Goal: Transaction & Acquisition: Purchase product/service

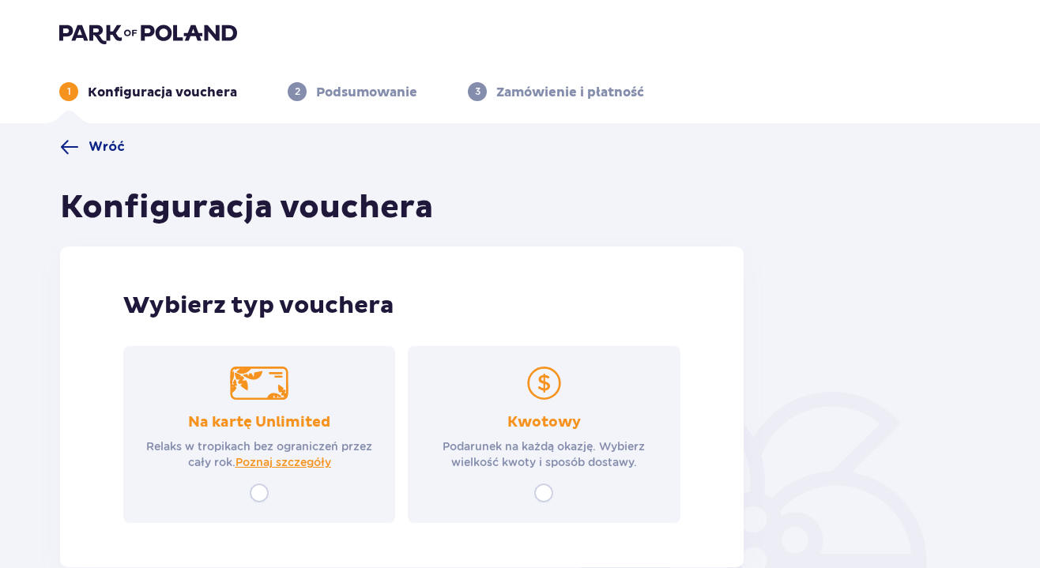
click at [529, 381] on img at bounding box center [543, 383] width 58 height 33
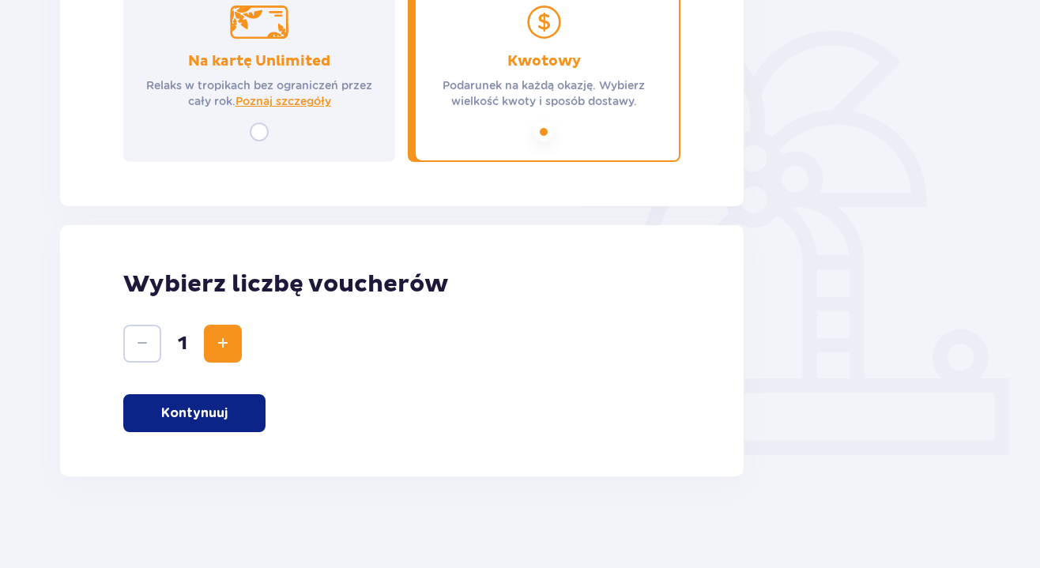
scroll to position [364, 0]
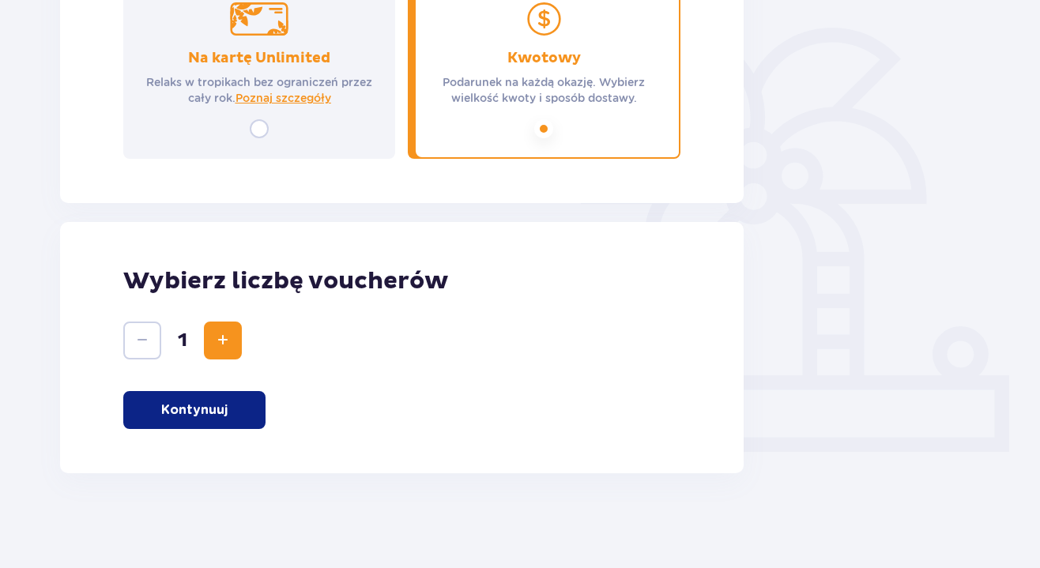
click at [220, 339] on span "Increase" at bounding box center [222, 340] width 19 height 19
click at [224, 416] on p "Kontynuuj" at bounding box center [194, 409] width 66 height 17
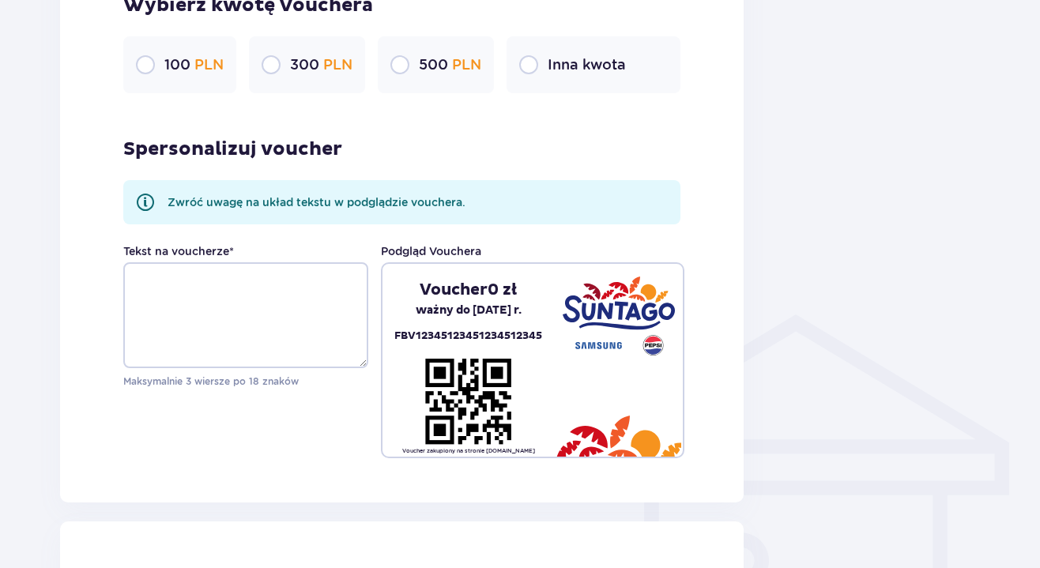
scroll to position [939, 0]
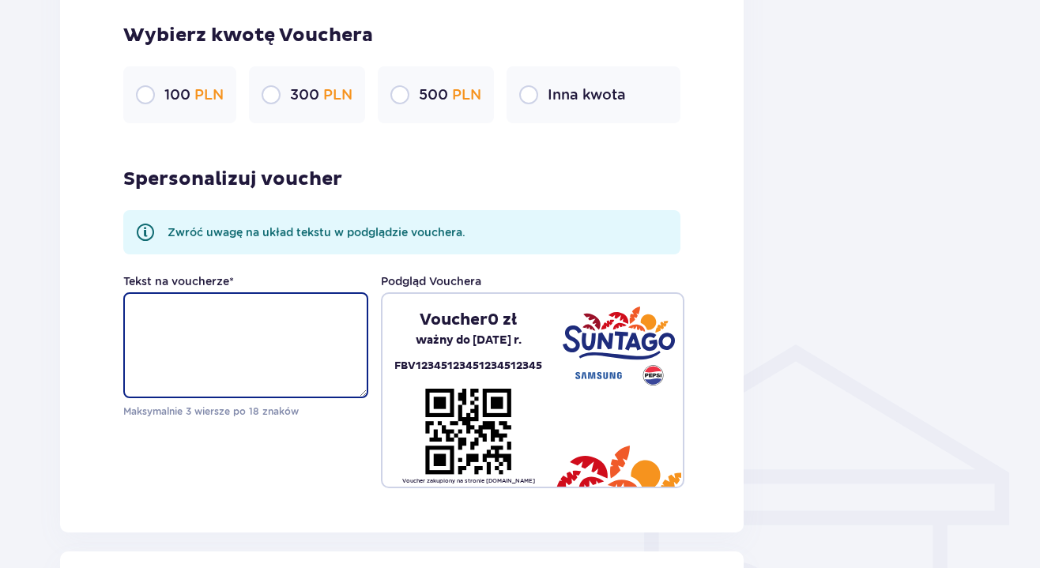
click at [237, 352] on textarea "Tekst na voucherze *" at bounding box center [245, 345] width 245 height 106
click at [537, 93] on input "radio" at bounding box center [528, 94] width 19 height 19
radio input "true"
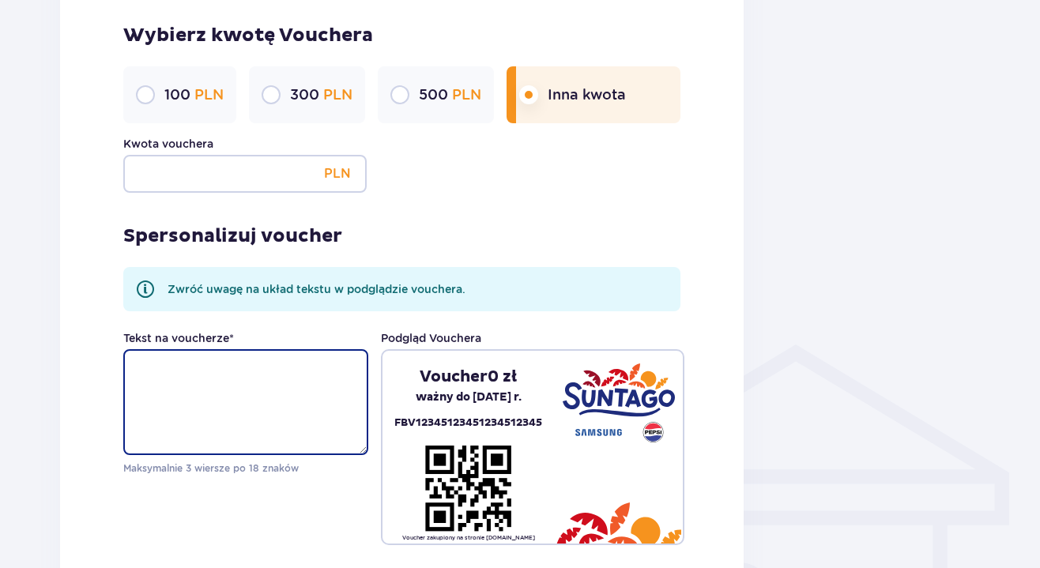
click at [189, 381] on textarea "Tekst na voucherze *" at bounding box center [245, 402] width 245 height 106
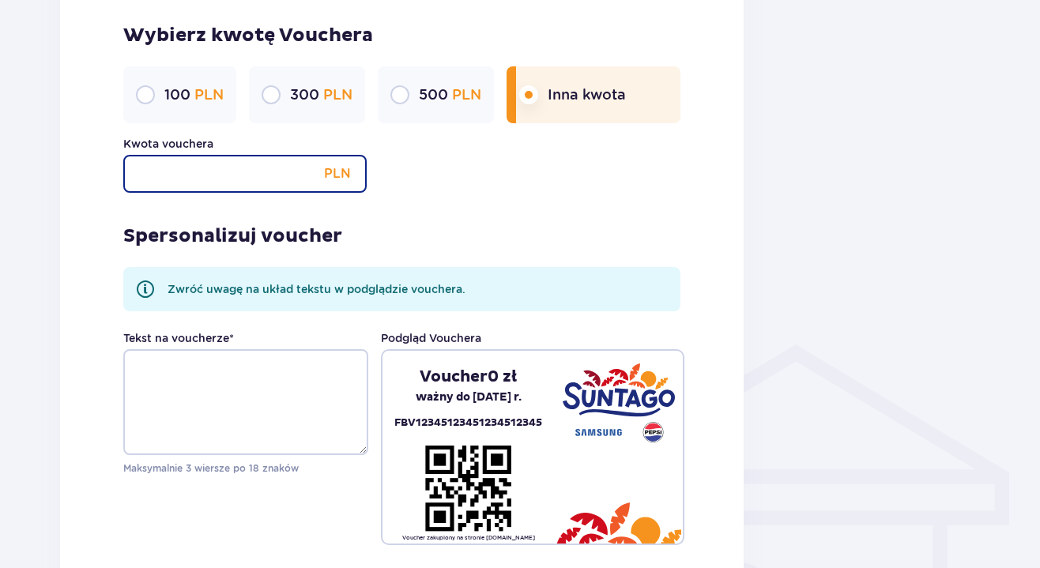
click at [256, 169] on input "Kwota vouchera" at bounding box center [244, 174] width 243 height 38
type input "420"
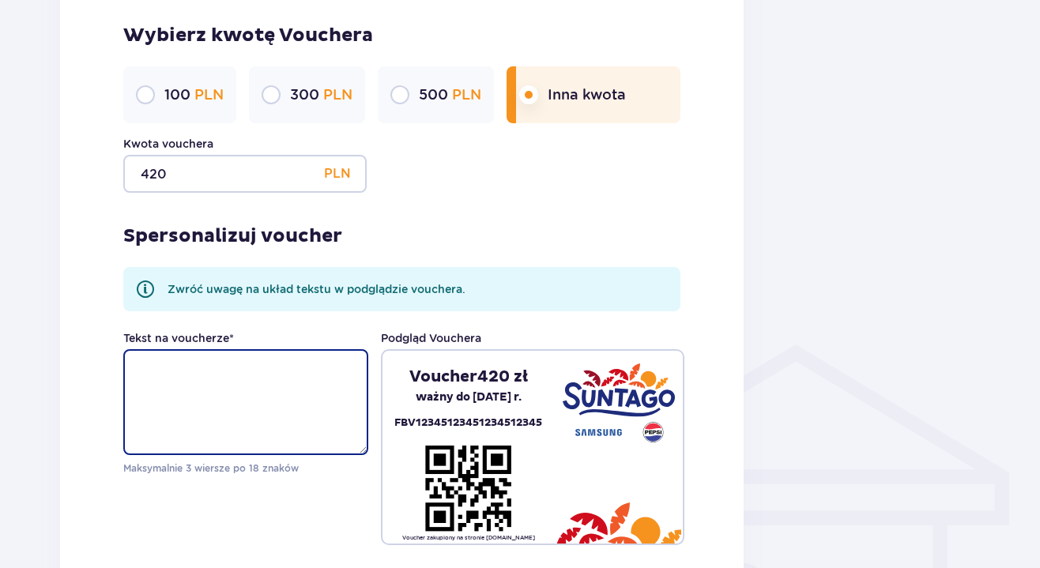
click at [219, 378] on textarea "Tekst na voucherze *" at bounding box center [245, 402] width 245 height 106
type textarea "C"
click at [181, 391] on textarea "Tekst na voucherze *" at bounding box center [245, 402] width 245 height 106
click at [186, 372] on textarea "Tekst na voucherze *" at bounding box center [245, 402] width 245 height 106
click at [177, 370] on textarea "Tekst na voucherze *" at bounding box center [245, 402] width 245 height 106
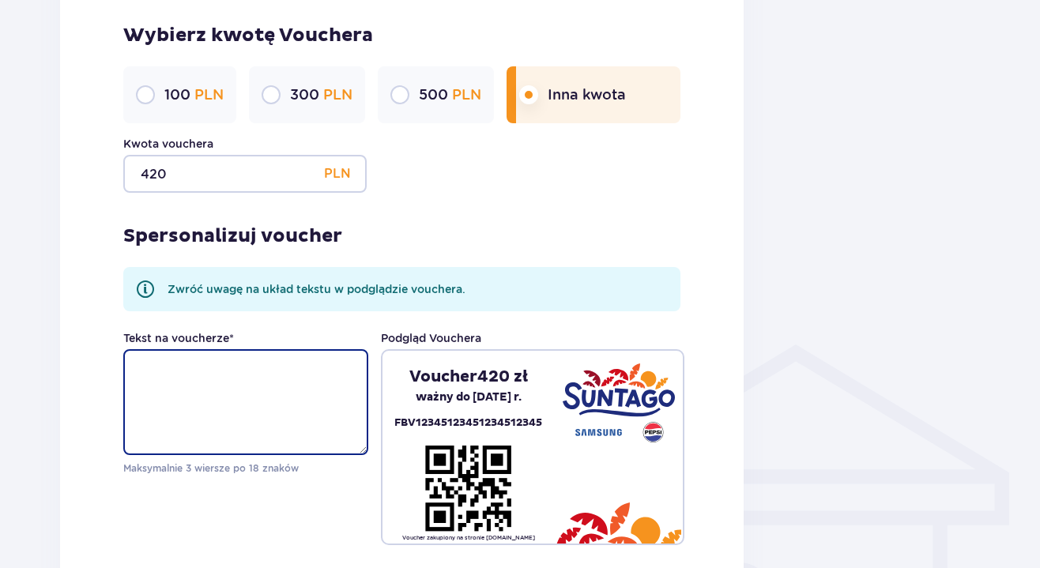
click at [134, 369] on textarea "Tekst na voucherze *" at bounding box center [245, 402] width 245 height 106
click at [164, 371] on textarea "Tekst na voucherze *" at bounding box center [245, 402] width 245 height 106
click at [191, 372] on textarea "Tekst na voucherze *" at bounding box center [245, 402] width 245 height 106
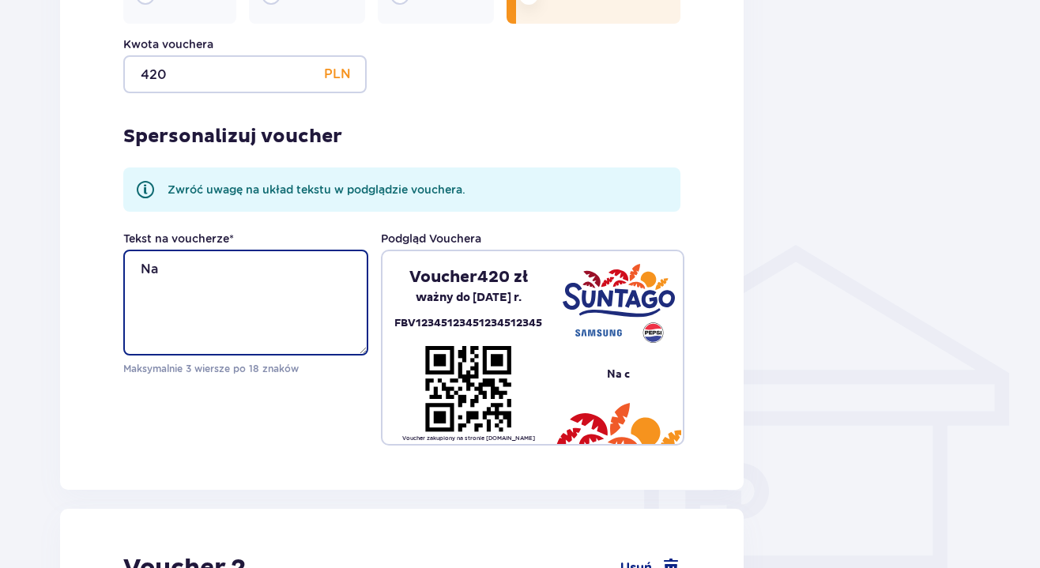
type textarea "N"
click at [155, 271] on textarea "Całodniowe wodne bimbanie" at bounding box center [245, 303] width 245 height 106
click at [249, 287] on textarea "Na całodniowe wodne bimbanie" at bounding box center [245, 303] width 245 height 106
type textarea "Na całodniowe wodne bimbanie"
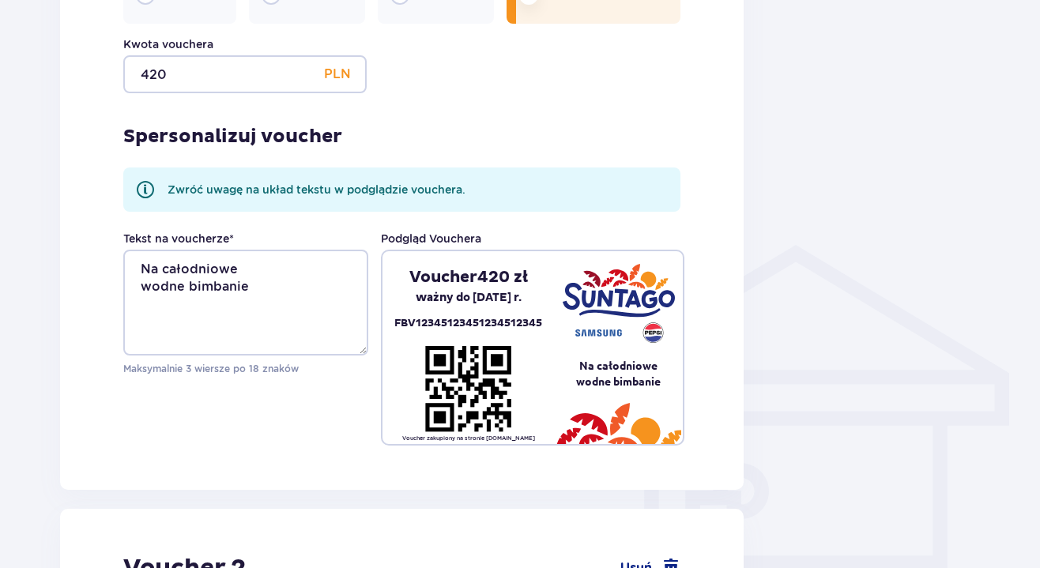
click at [469, 114] on div "Spersonalizuj voucher Zwróć uwagę na układ tekstu w podglądzie vouchera. Tekst …" at bounding box center [401, 269] width 557 height 352
click at [483, 115] on div "Spersonalizuj voucher Zwróć uwagę na układ tekstu w podglądzie vouchera. Tekst …" at bounding box center [401, 269] width 557 height 352
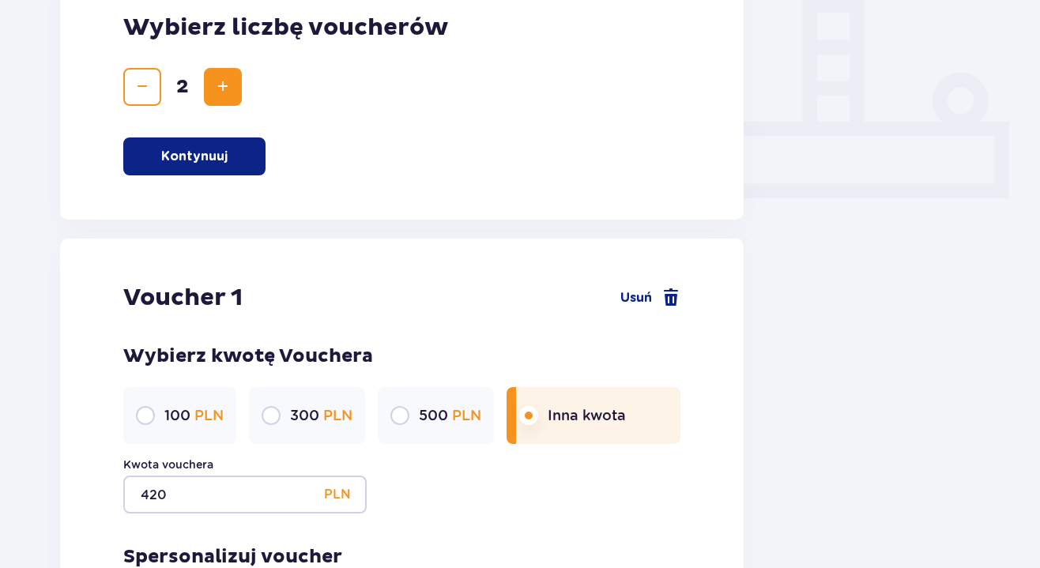
scroll to position [930, 0]
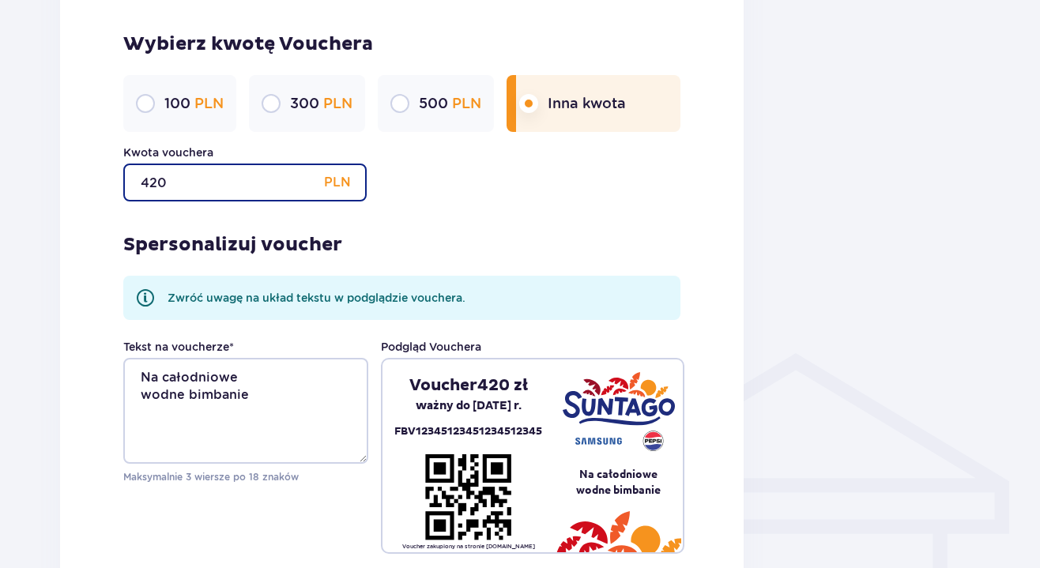
click at [183, 176] on input "420" at bounding box center [244, 183] width 243 height 38
type input "400"
click at [479, 168] on div "Kwota vouchera 400 PLN" at bounding box center [401, 173] width 557 height 57
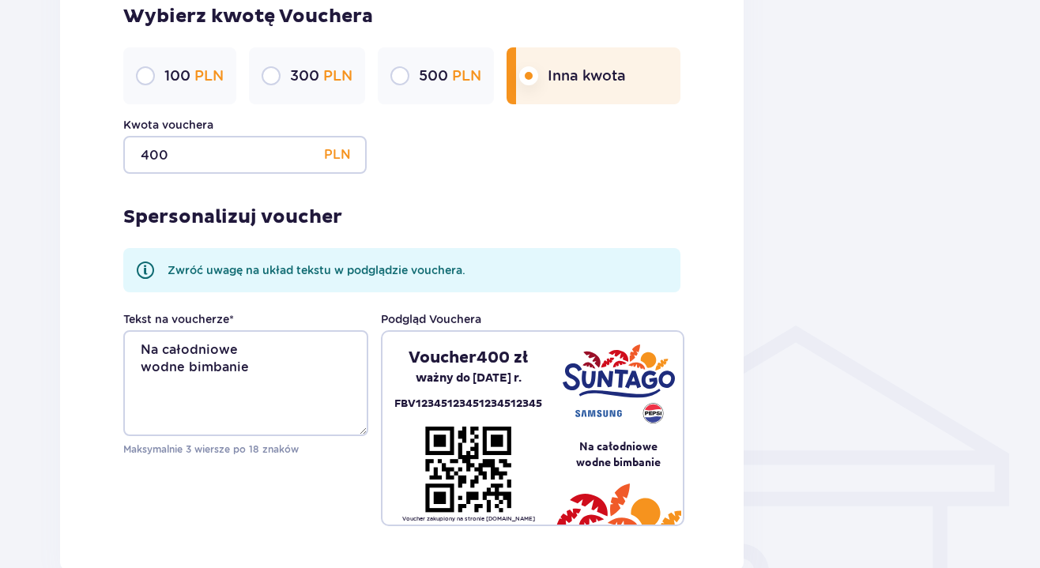
scroll to position [981, 0]
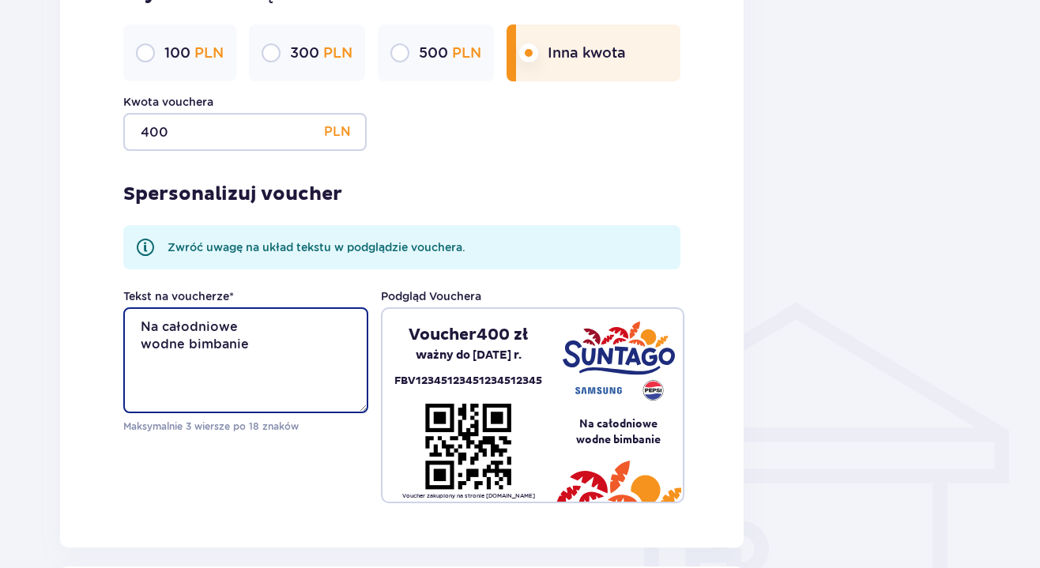
click at [254, 346] on textarea "Na całodniowe wodne bimbanie" at bounding box center [245, 360] width 245 height 106
type textarea "Na całodniowe wodne bimbanie - Mama"
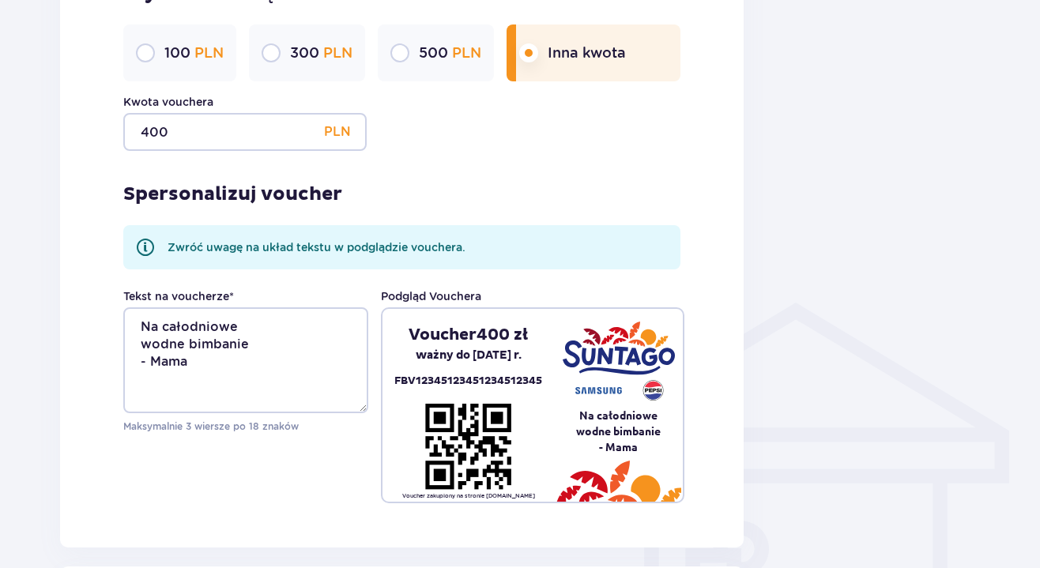
click at [395, 213] on div "Spersonalizuj voucher Zwróć uwagę na układ tekstu w podglądzie vouchera. Tekst …" at bounding box center [401, 327] width 557 height 352
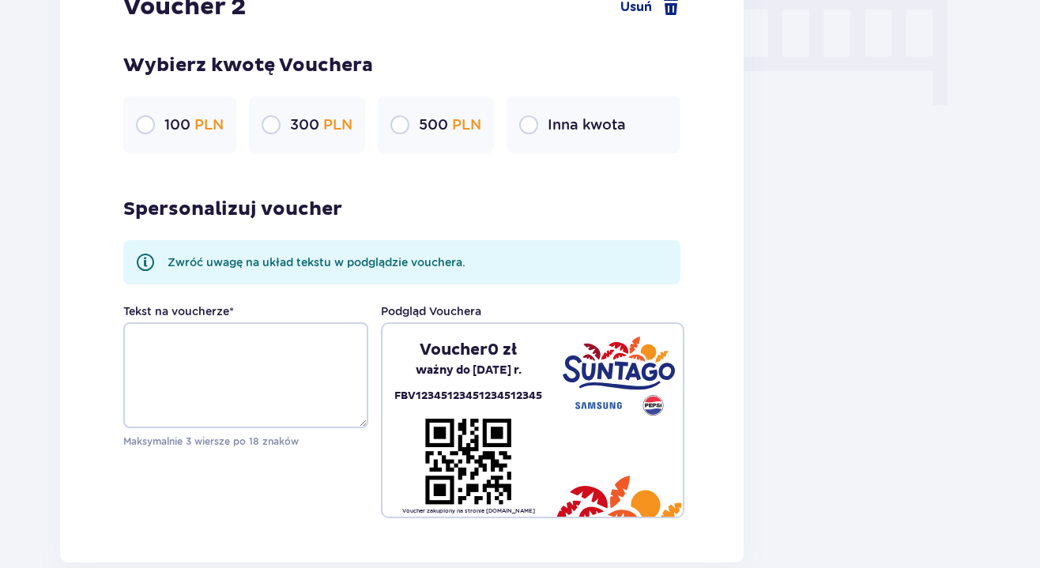
scroll to position [1746, 0]
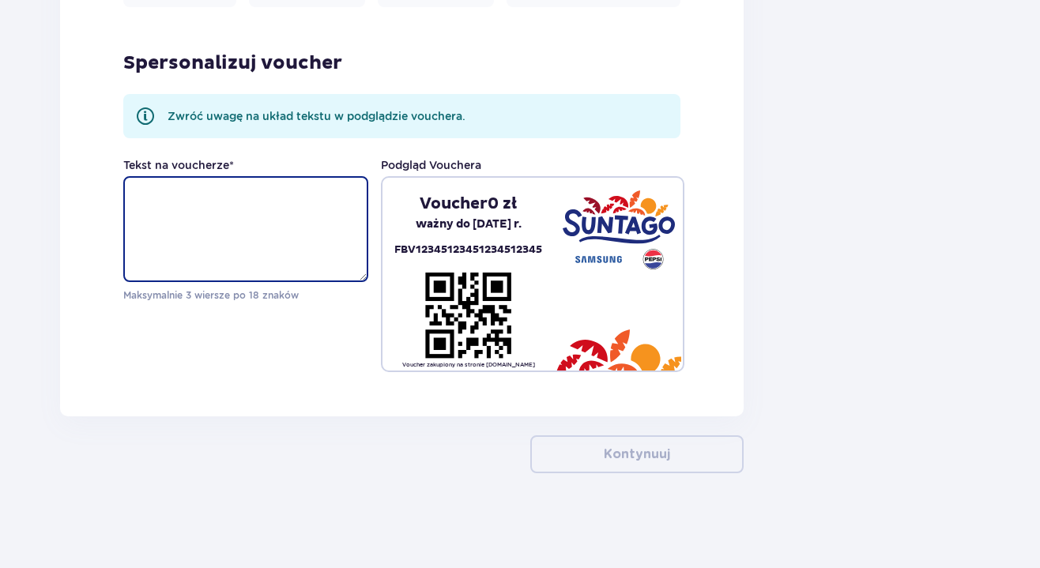
click at [186, 224] on textarea "Tekst na voucherze *" at bounding box center [245, 229] width 245 height 106
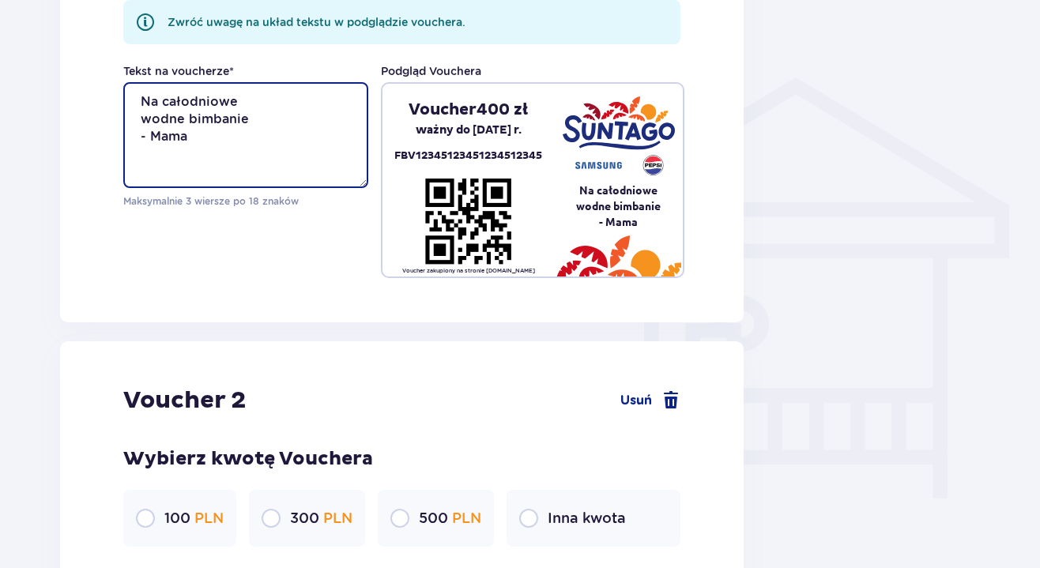
click at [245, 145] on textarea "Na całodniowe wodne bimbanie - Mama" at bounding box center [245, 135] width 245 height 106
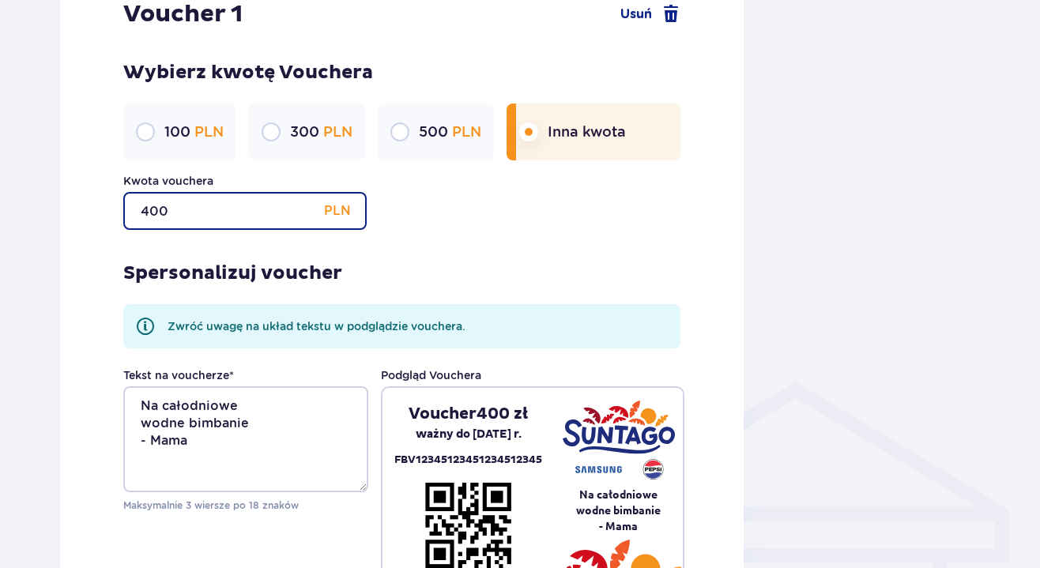
drag, startPoint x: 190, startPoint y: 207, endPoint x: 152, endPoint y: 208, distance: 38.7
click at [152, 208] on input "400" at bounding box center [244, 211] width 243 height 38
type input "4"
type input "200"
click at [109, 287] on div "Voucher 1 Usuń Wybierz kwotę Vouchera 100 PLN 300 PLN 500 PLN Inna kwota Kwota …" at bounding box center [402, 291] width 684 height 672
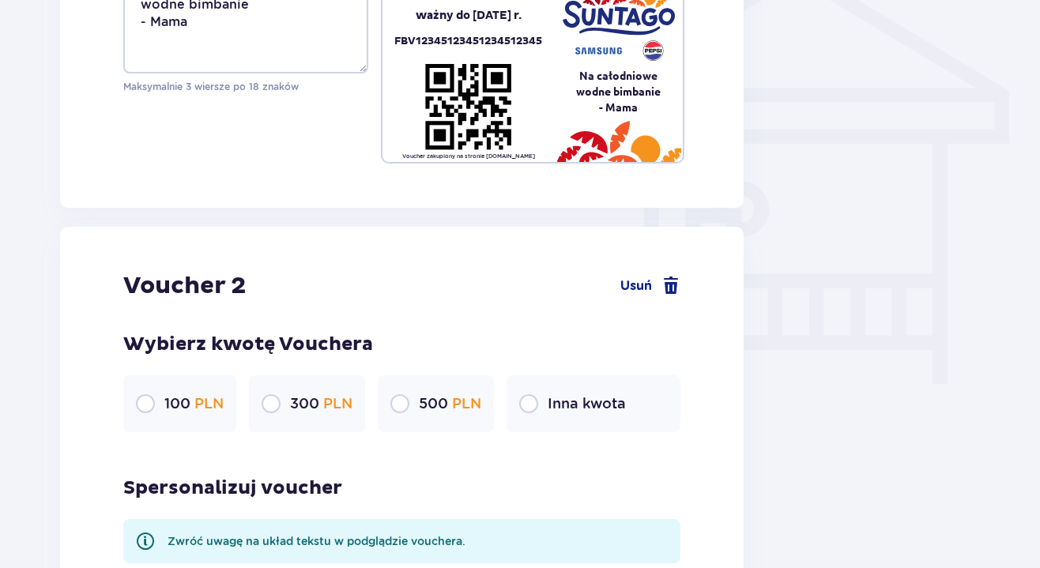
scroll to position [1594, 0]
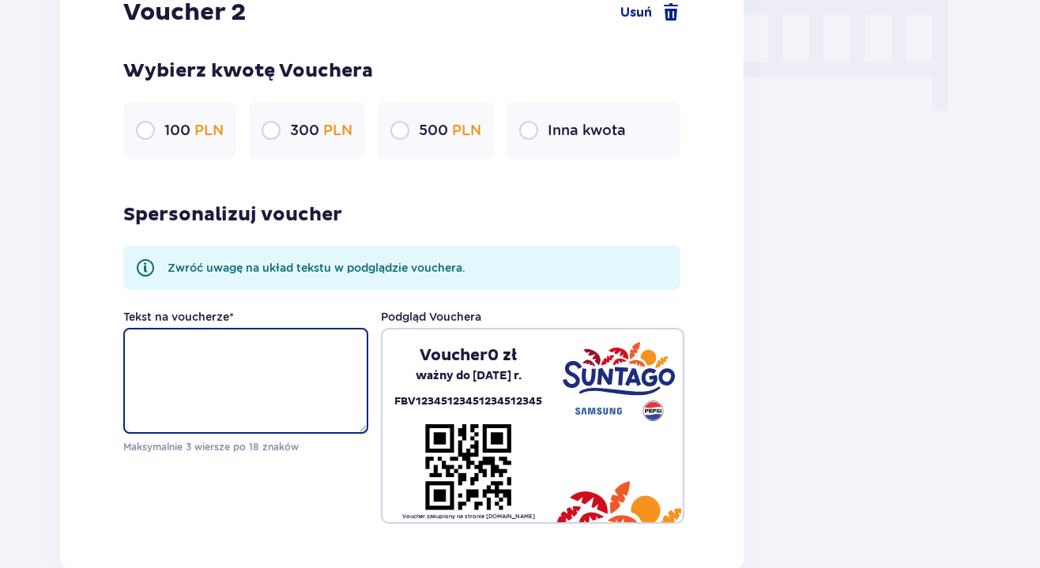
click at [227, 338] on textarea "Tekst na voucherze *" at bounding box center [245, 381] width 245 height 106
type textarea "C"
type textarea "K"
drag, startPoint x: 217, startPoint y: 348, endPoint x: 111, endPoint y: 346, distance: 106.7
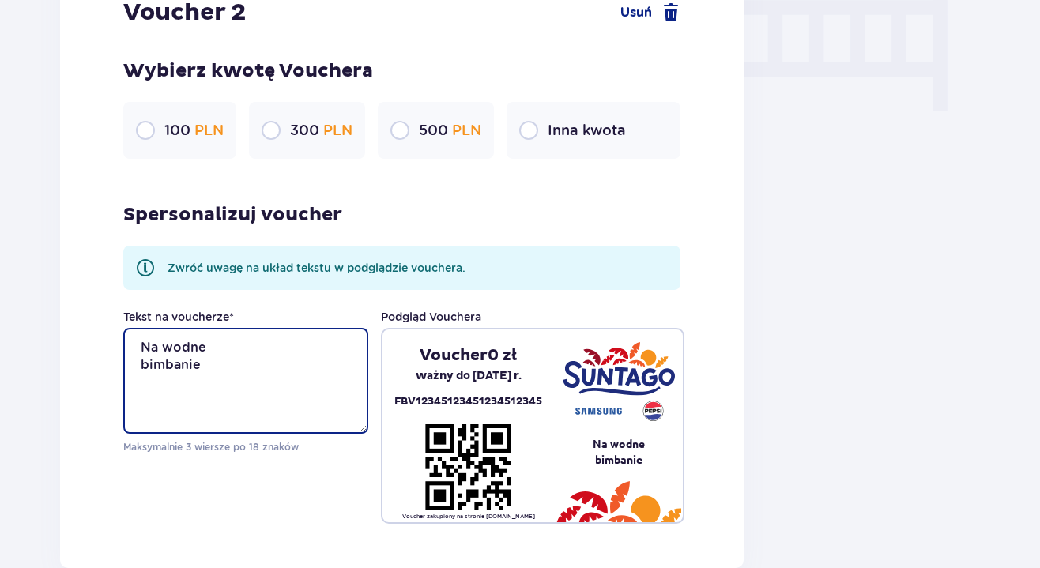
click at [111, 346] on div "Voucher 2 Usuń Wybierz kwotę Vouchera 100 PLN 300 PLN 500 PLN Inna kwota Sperso…" at bounding box center [402, 260] width 684 height 615
drag, startPoint x: 175, startPoint y: 364, endPoint x: 67, endPoint y: 359, distance: 108.4
click at [67, 359] on div "Voucher 2 Usuń Wybierz kwotę Vouchera 100 PLN 300 PLN 500 PLN Inna kwota Sperso…" at bounding box center [402, 260] width 684 height 615
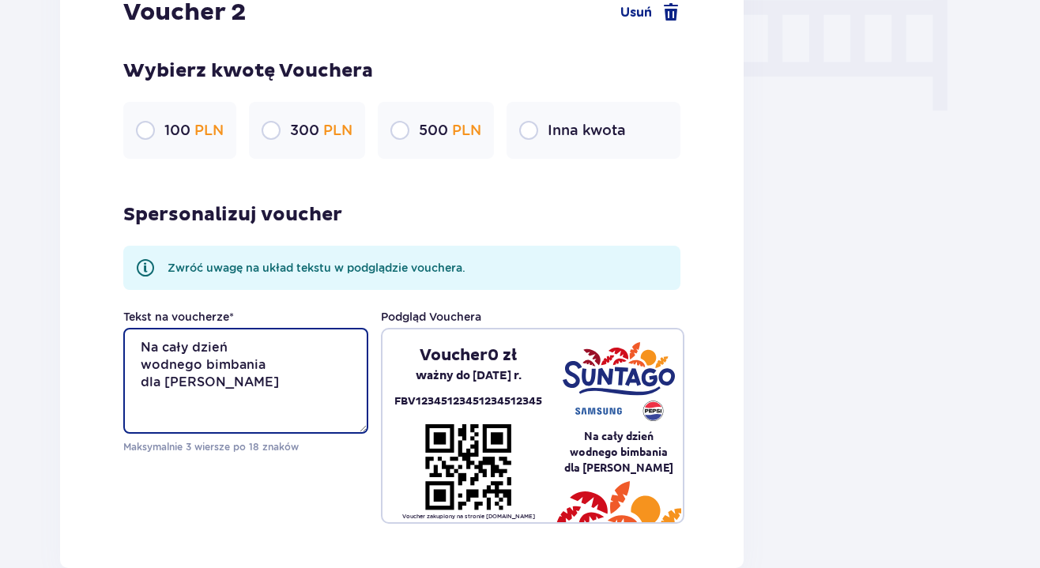
type textarea "Na cały dzień wodnego bimbania dla Karola"
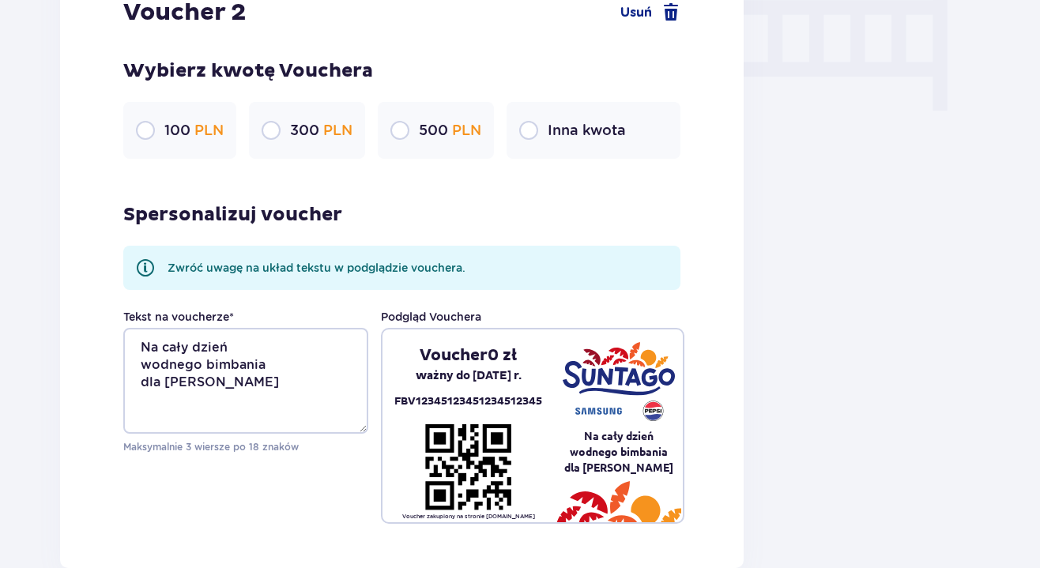
click at [531, 130] on input "radio" at bounding box center [528, 130] width 19 height 19
radio input "true"
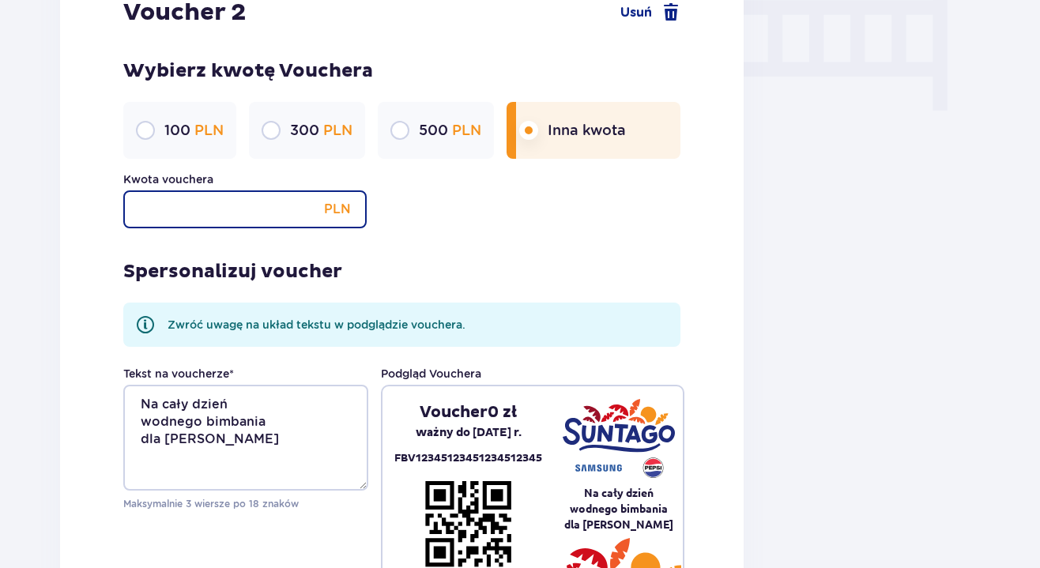
click at [262, 210] on input "Kwota vouchera" at bounding box center [244, 209] width 243 height 38
type input "200"
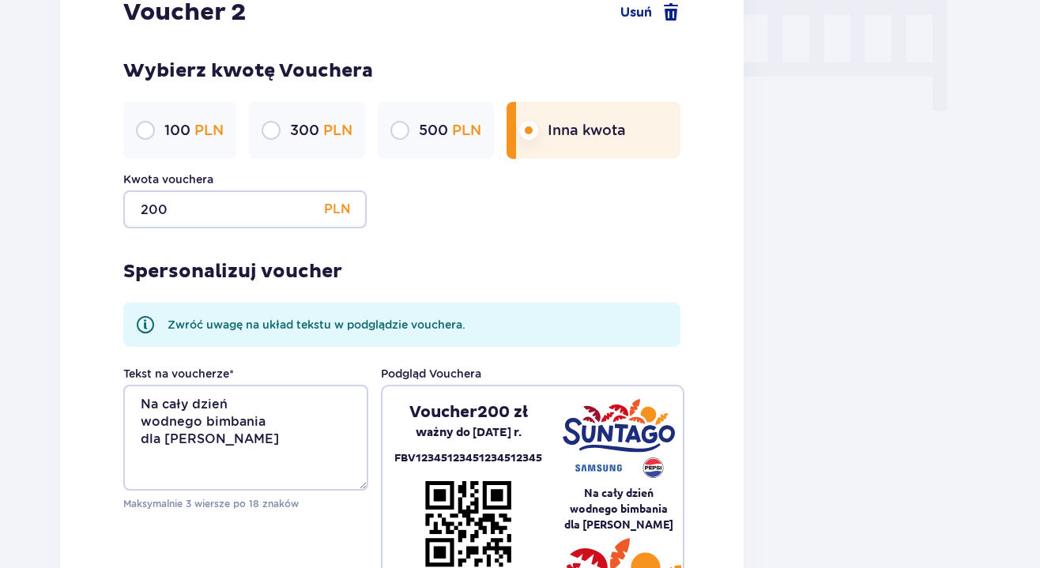
click at [455, 248] on div "Spersonalizuj voucher Zwróć uwagę na układ tekstu w podglądzie vouchera. Tekst …" at bounding box center [401, 404] width 557 height 352
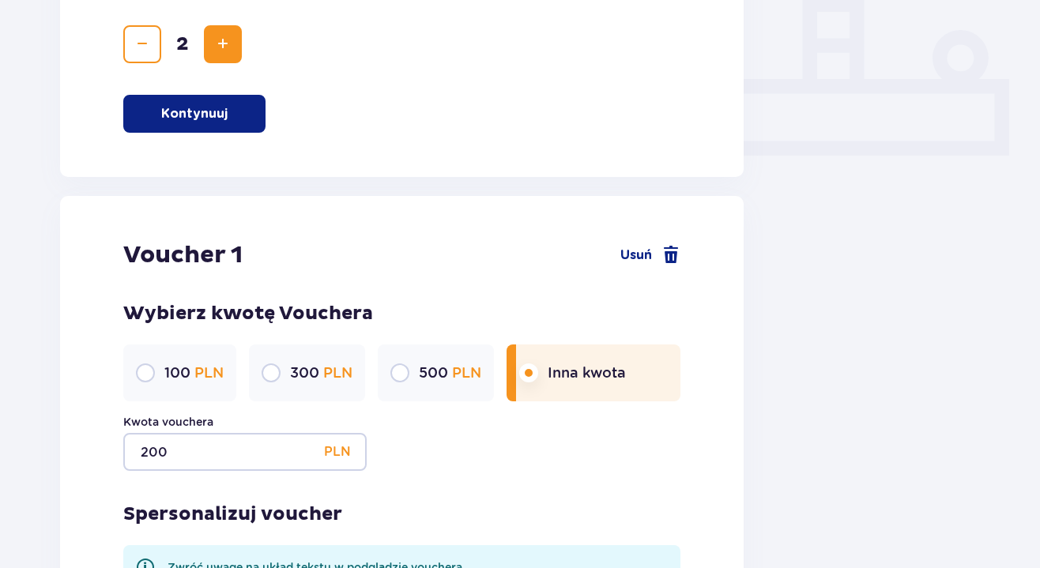
scroll to position [367, 0]
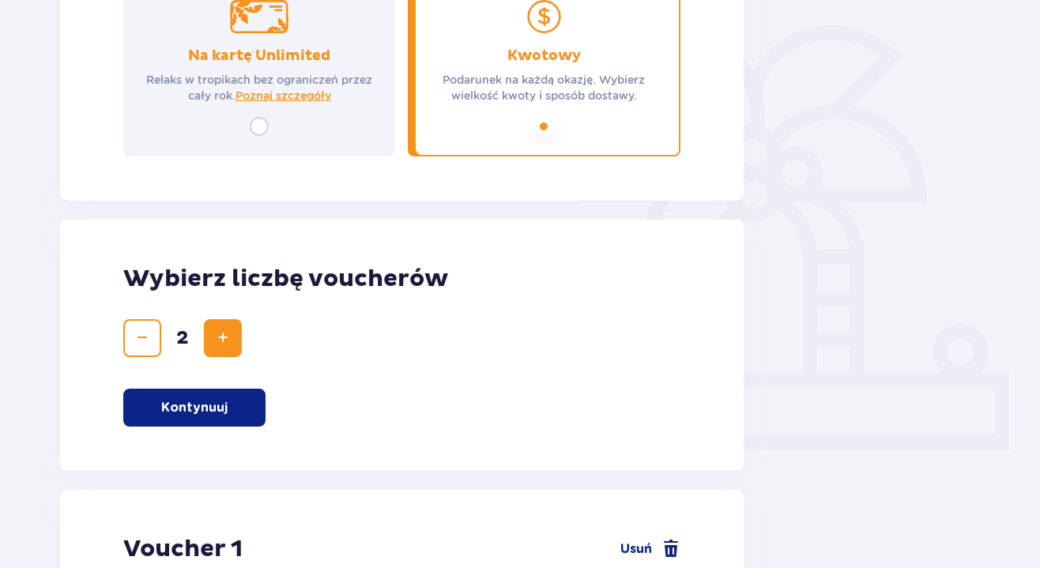
click at [148, 330] on span "Decrease" at bounding box center [142, 338] width 19 height 19
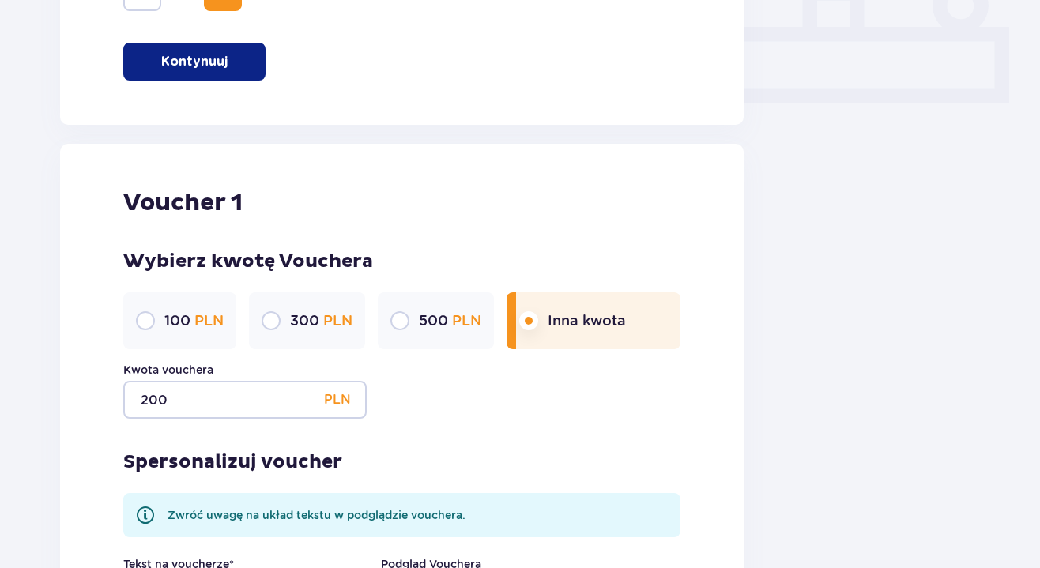
scroll to position [1203, 0]
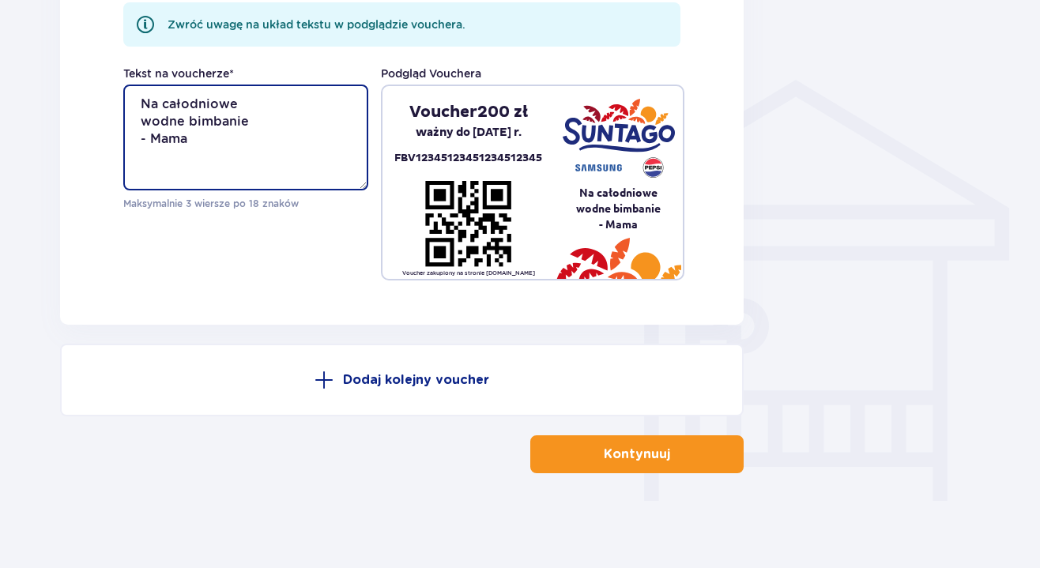
click at [267, 141] on textarea "Na całodniowe wodne bimbanie - Mama" at bounding box center [245, 138] width 245 height 106
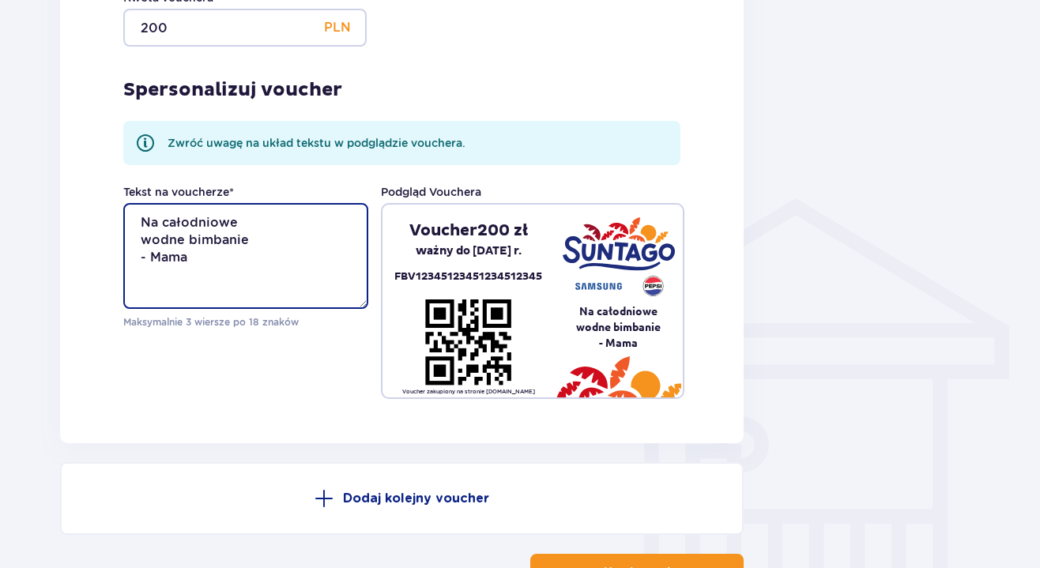
scroll to position [968, 0]
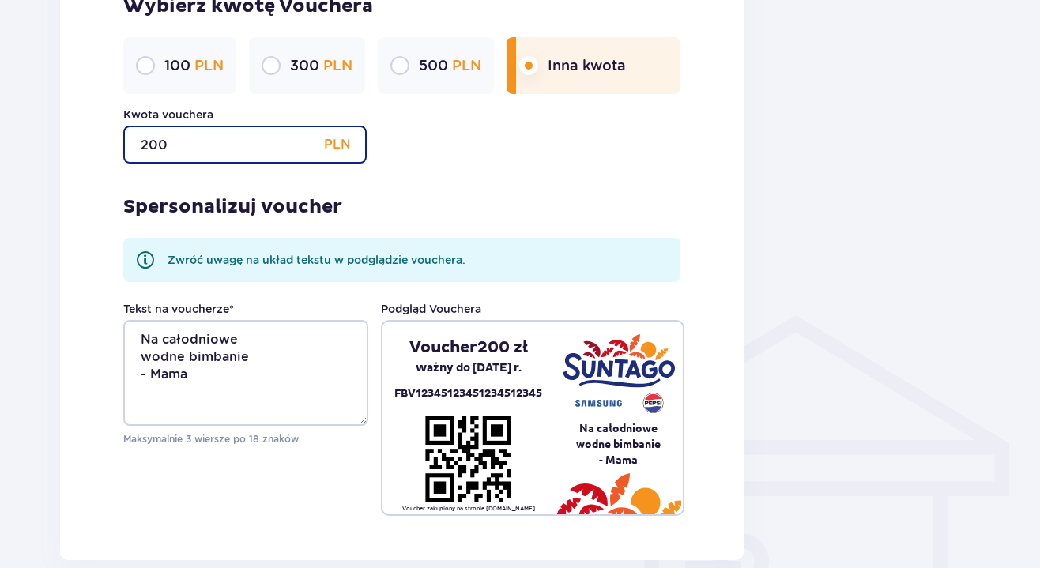
click at [198, 146] on input "200" at bounding box center [244, 145] width 243 height 38
type input "2"
type input "400"
click at [104, 219] on div "Voucher 1 Wybierz kwotę Vouchera 100 PLN 300 PLN 500 PLN Inna kwota Kwota vouch…" at bounding box center [402, 225] width 684 height 672
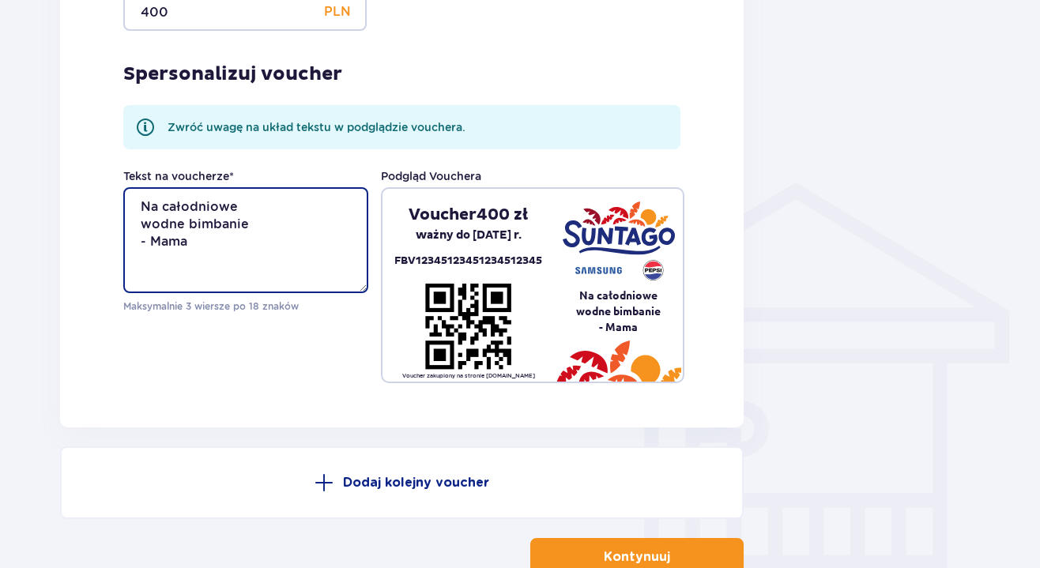
click at [203, 240] on textarea "Na całodniowe wodne bimbanie - Mama" at bounding box center [245, 240] width 245 height 106
click at [137, 242] on textarea "Na całodniowe wodne bimbanie - Mama" at bounding box center [245, 240] width 245 height 106
drag, startPoint x: 194, startPoint y: 235, endPoint x: 116, endPoint y: 235, distance: 77.4
click at [116, 235] on div "Voucher 1 Wybierz kwotę Vouchera 100 PLN 300 PLN 500 PLN Inna kwota Kwota vouch…" at bounding box center [402, 92] width 684 height 672
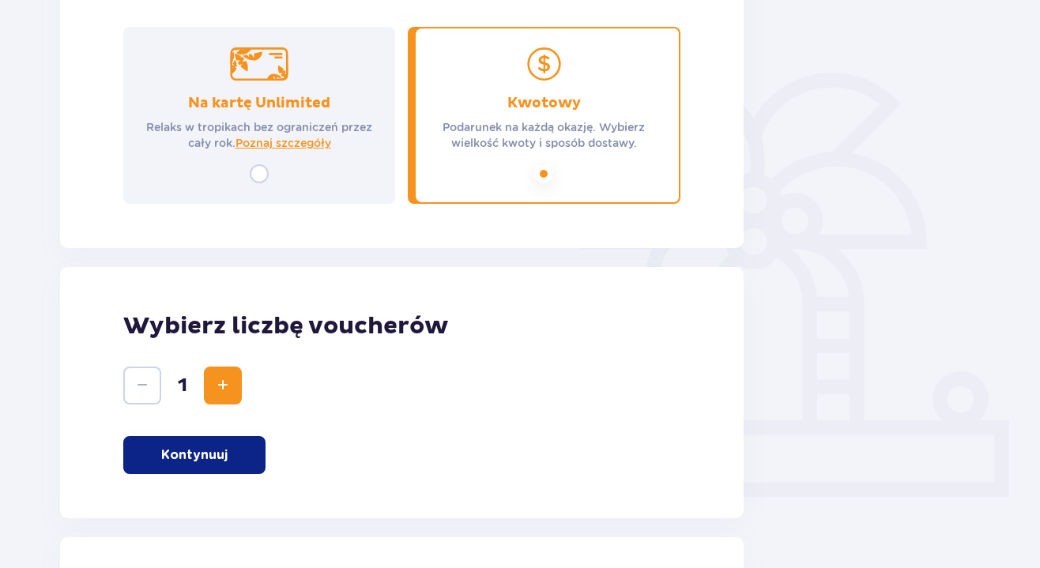
scroll to position [456, 0]
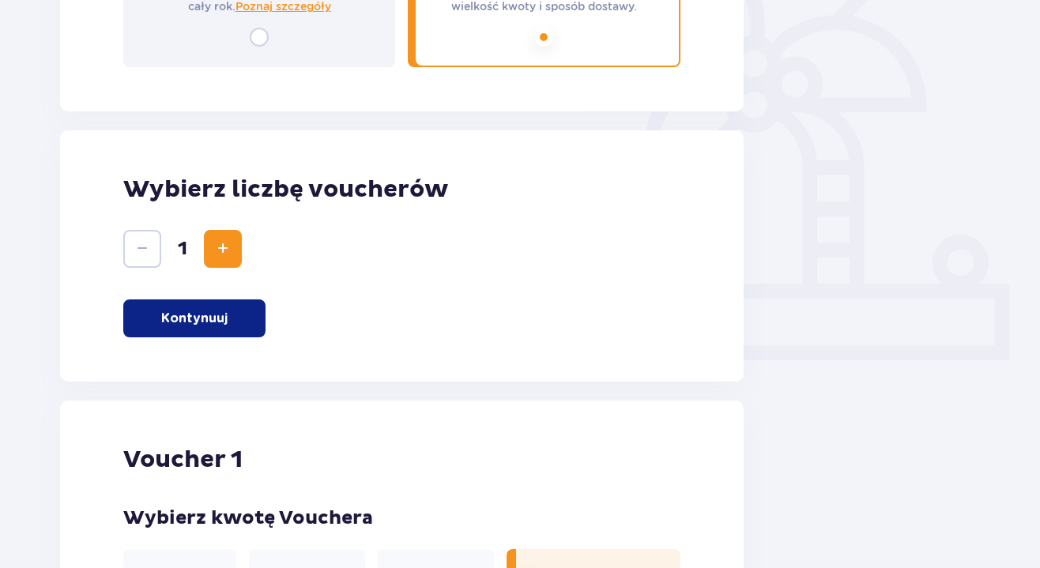
type textarea "Na całodniowe wodne bimbanie 100 lat!"
click at [562, 180] on div "Wróć Konfiguracja vouchera Wybierz typ vouchera Na kartę Unlimited Relaks w tro…" at bounding box center [402, 451] width 684 height 1539
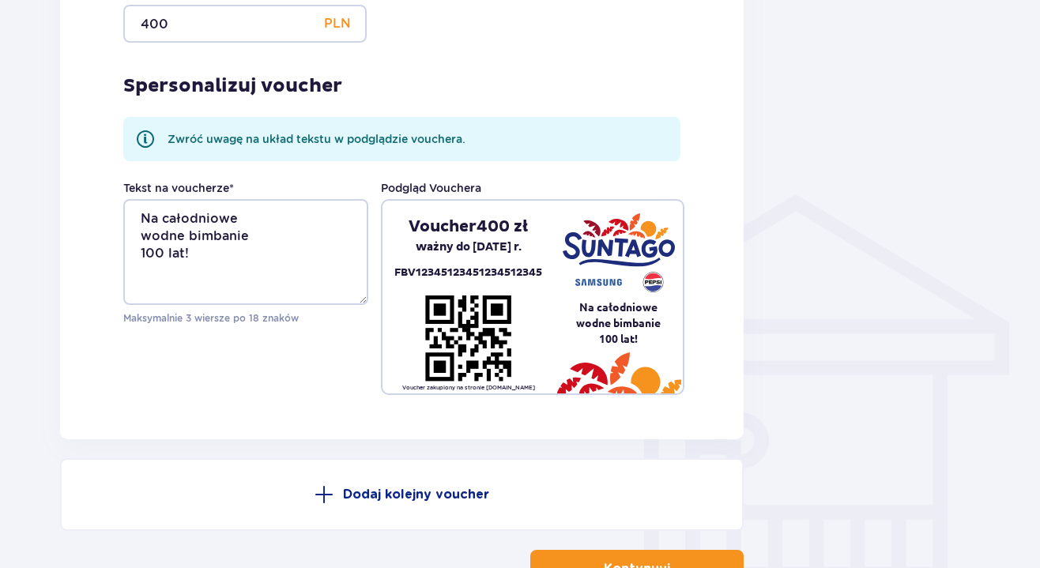
scroll to position [1109, 0]
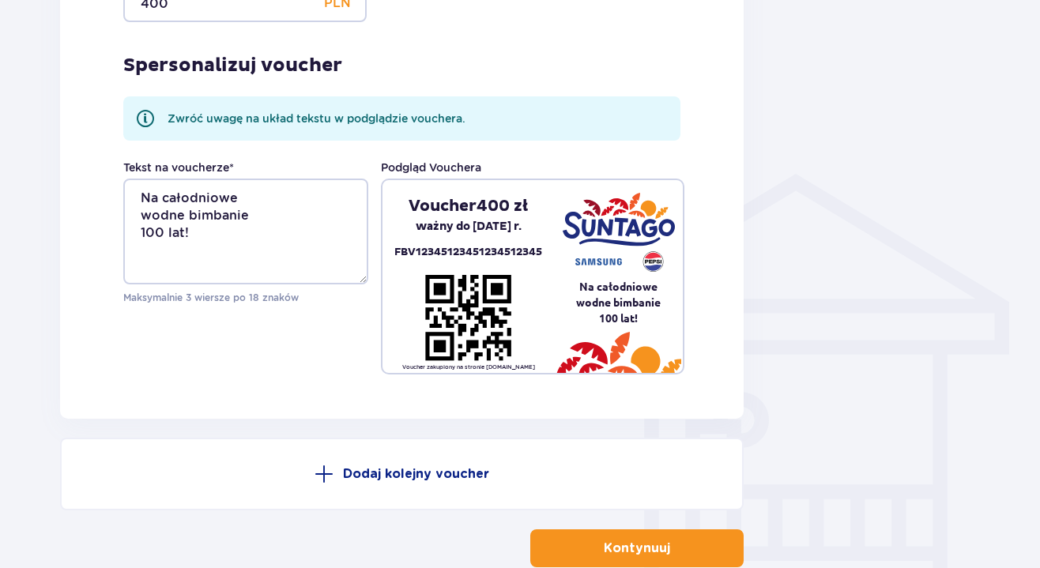
click at [616, 548] on p "Kontynuuj" at bounding box center [637, 548] width 66 height 17
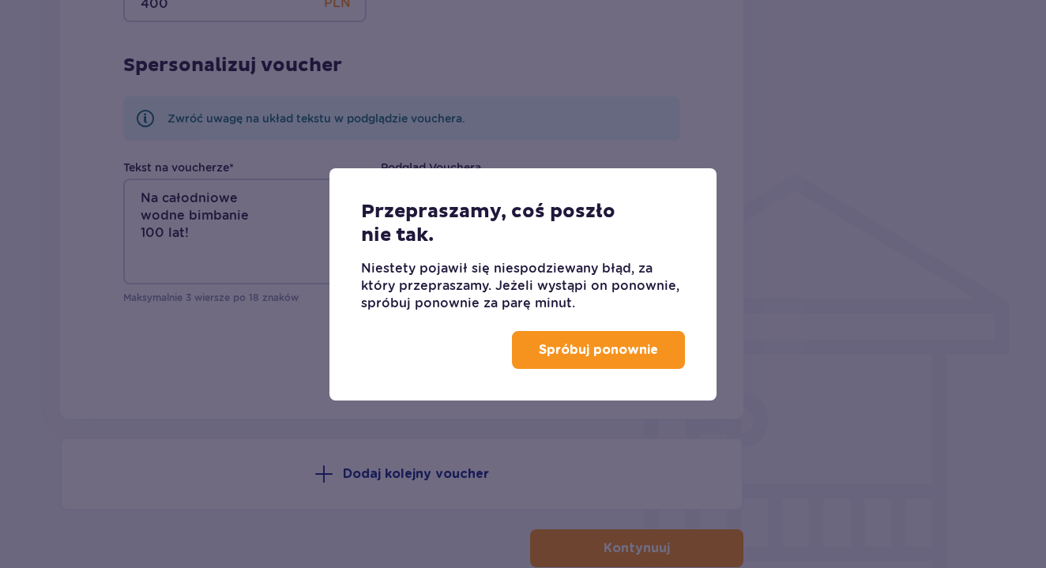
click at [637, 346] on p "Spróbuj ponownie" at bounding box center [598, 349] width 119 height 17
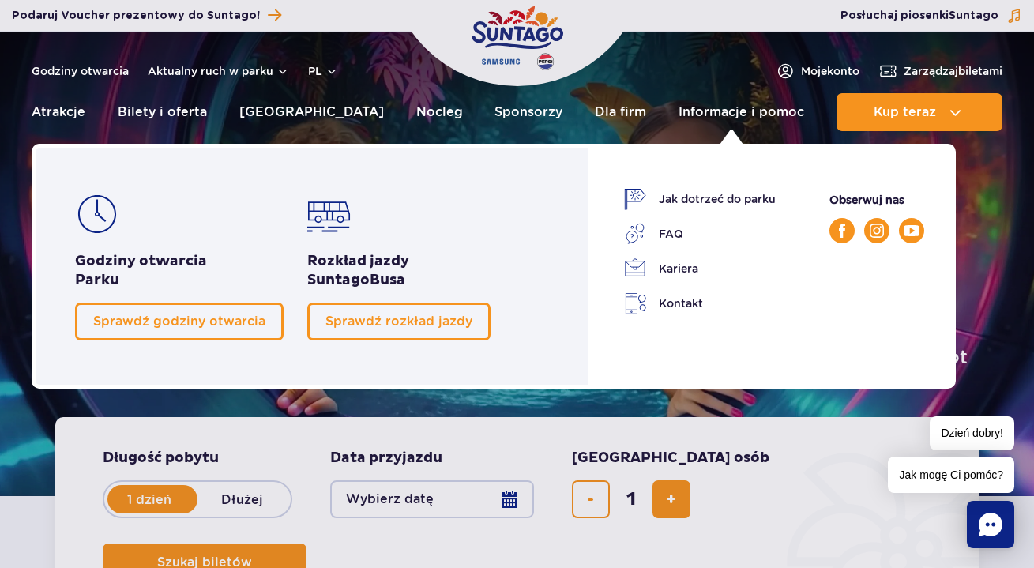
drag, startPoint x: 710, startPoint y: 114, endPoint x: 717, endPoint y: 145, distance: 31.6
click at [717, 131] on li "Informacje i pomoc Godziny otwarcia Parku Sprawdź godziny otwarcia Rozkład jazd…" at bounding box center [742, 112] width 126 height 38
click at [686, 301] on link "Kontakt" at bounding box center [700, 303] width 152 height 23
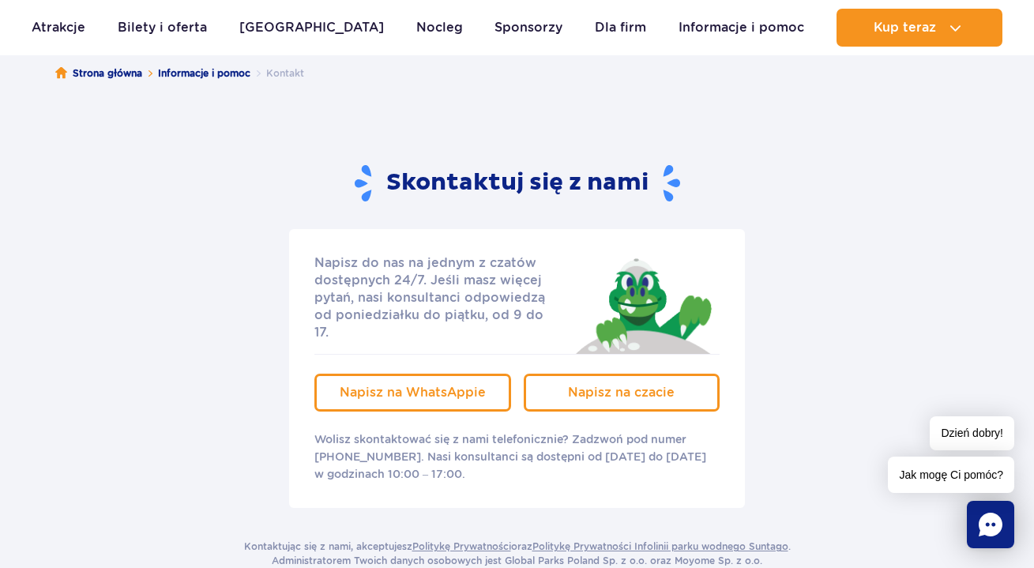
scroll to position [149, 0]
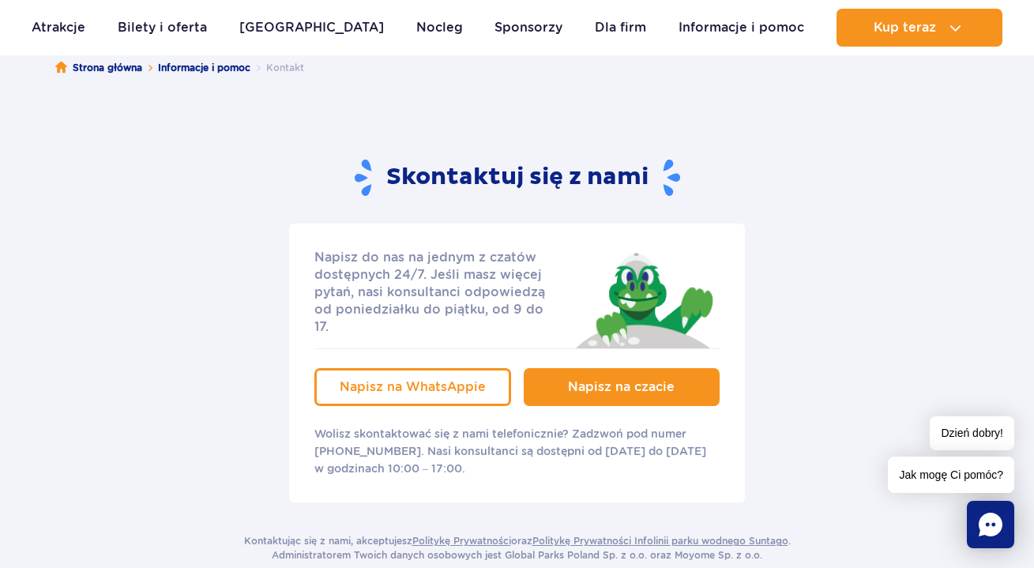
click at [596, 378] on link "Napisz na czacie" at bounding box center [622, 387] width 197 height 38
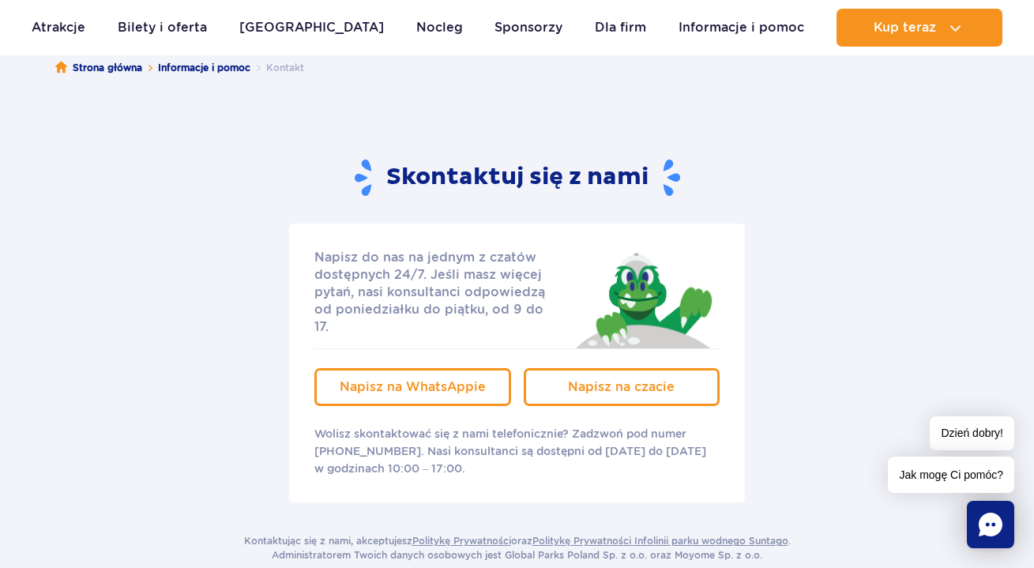
click at [820, 325] on div "Napisz do nas na jednym z czatów dostępnych 24/7. Jeśli masz więcej pytań, nasi…" at bounding box center [517, 363] width 949 height 279
click at [816, 302] on div "Napisz do nas na jednym z czatów dostępnych 24/7. Jeśli masz więcej pytań, nasi…" at bounding box center [517, 363] width 949 height 279
click at [809, 288] on div "Napisz do nas na jednym z czatów dostępnych 24/7. Jeśli masz więcej pytań, nasi…" at bounding box center [517, 363] width 949 height 279
click at [808, 292] on div "Napisz do nas na jednym z czatów dostępnych 24/7. Jeśli masz więcej pytań, nasi…" at bounding box center [517, 363] width 949 height 279
click at [813, 296] on div "Napisz do nas na jednym z czatów dostępnych 24/7. Jeśli masz więcej pytań, nasi…" at bounding box center [517, 363] width 949 height 279
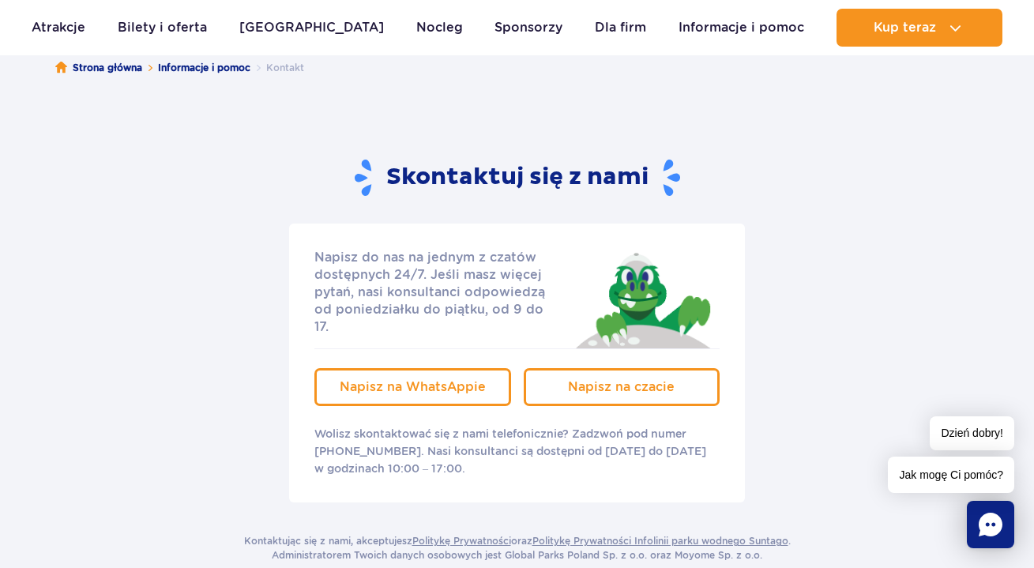
click at [812, 274] on div "Napisz do nas na jednym z czatów dostępnych 24/7. Jeśli masz więcej pytań, nasi…" at bounding box center [517, 363] width 949 height 279
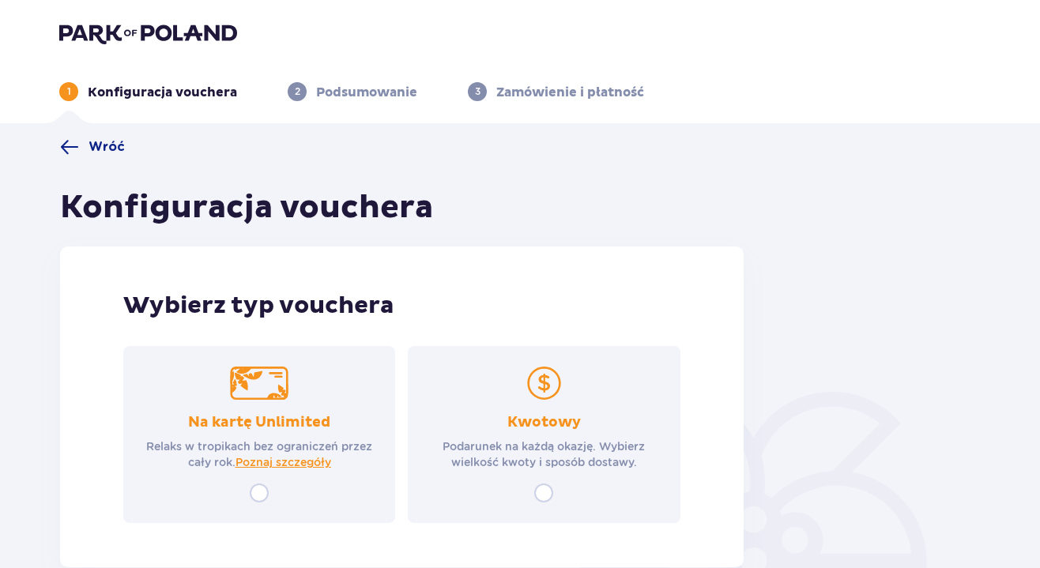
scroll to position [94, 0]
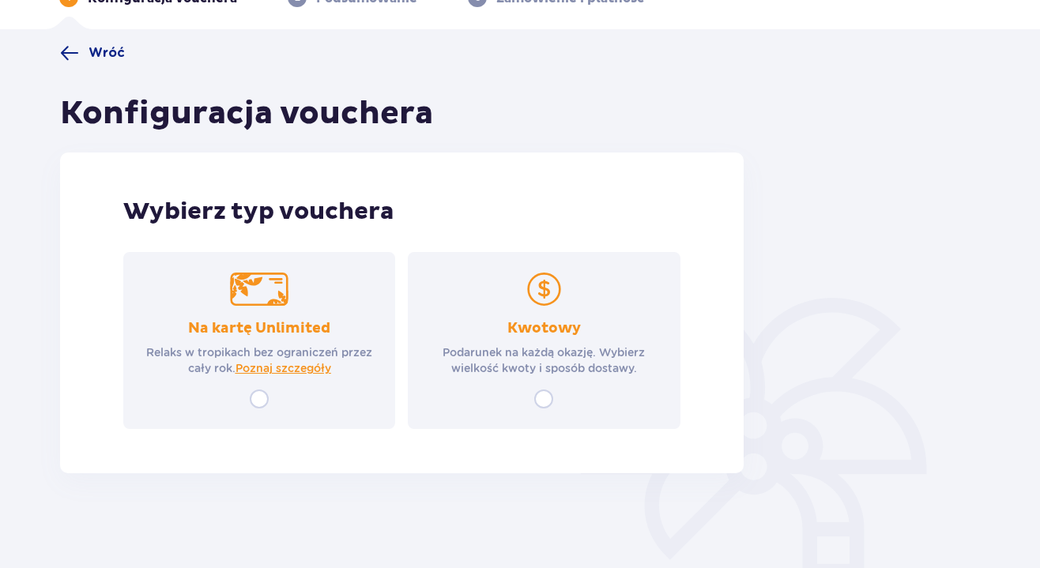
click at [542, 395] on input "radio" at bounding box center [543, 399] width 19 height 19
radio input "true"
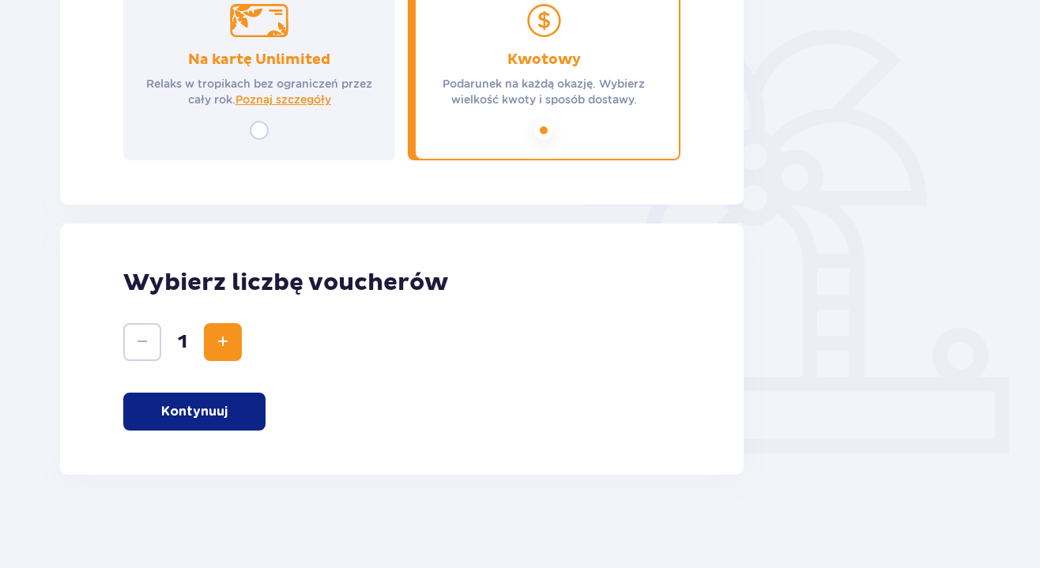
scroll to position [364, 0]
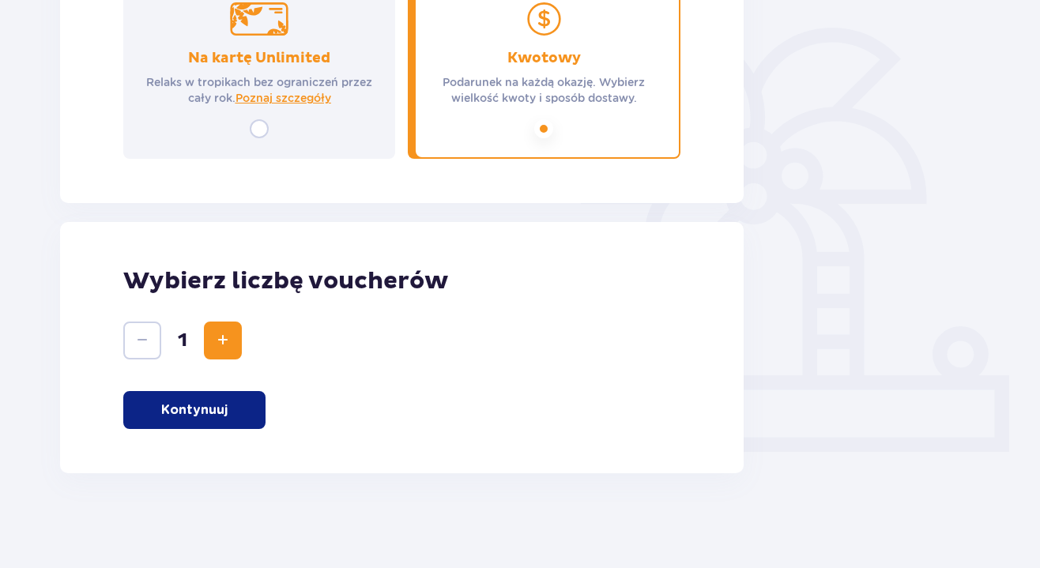
click at [213, 406] on p "Kontynuuj" at bounding box center [194, 409] width 66 height 17
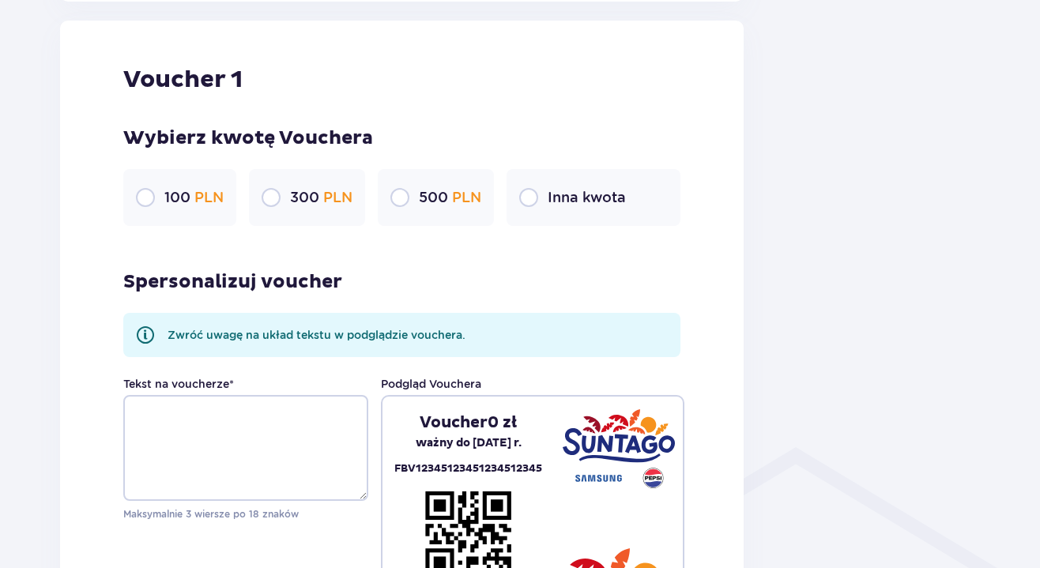
scroll to position [838, 0]
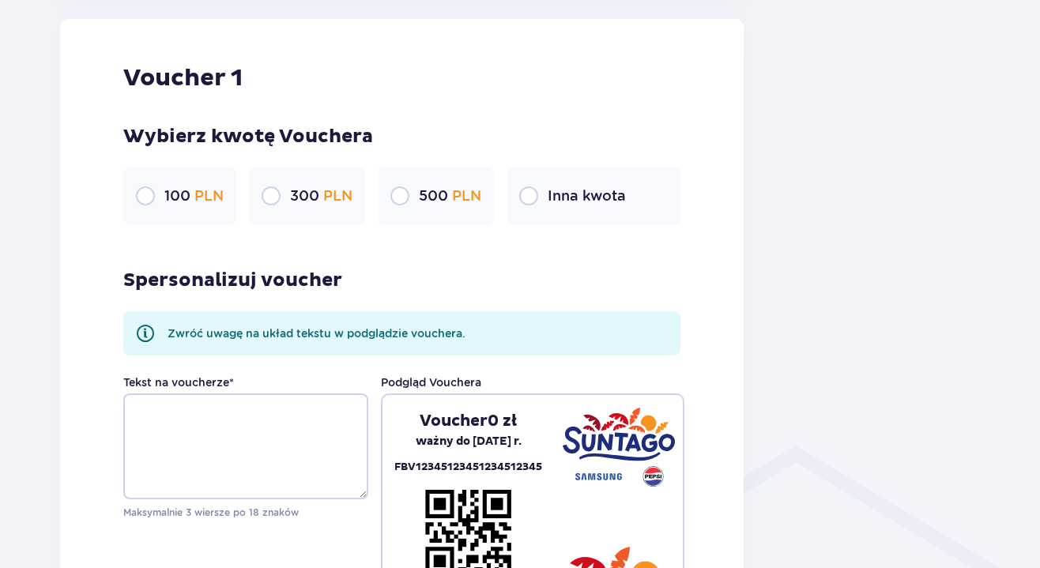
click at [538, 200] on input "radio" at bounding box center [528, 195] width 19 height 19
radio input "true"
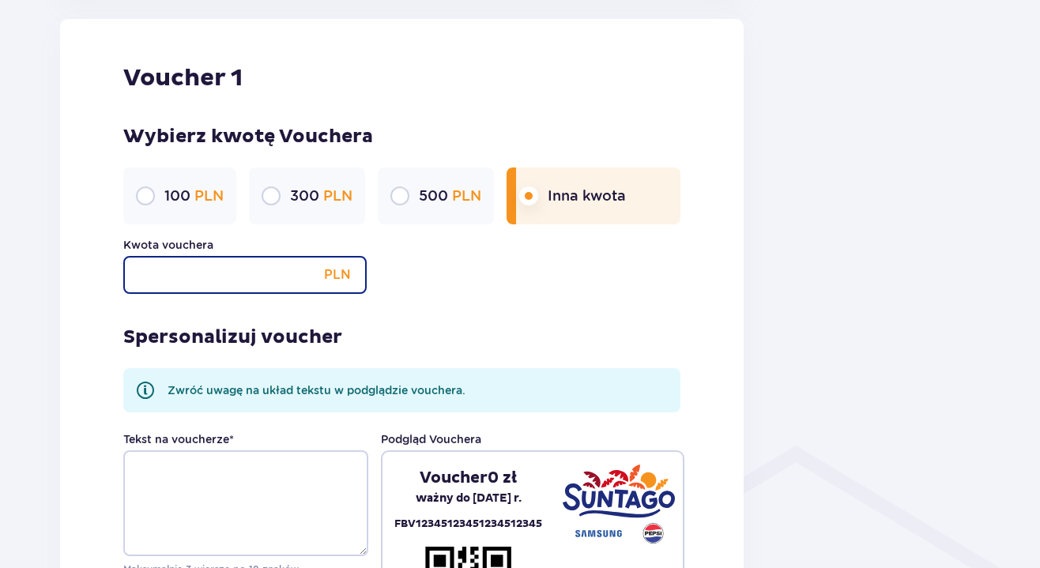
click at [269, 281] on input "Kwota vouchera" at bounding box center [244, 275] width 243 height 38
type input "400"
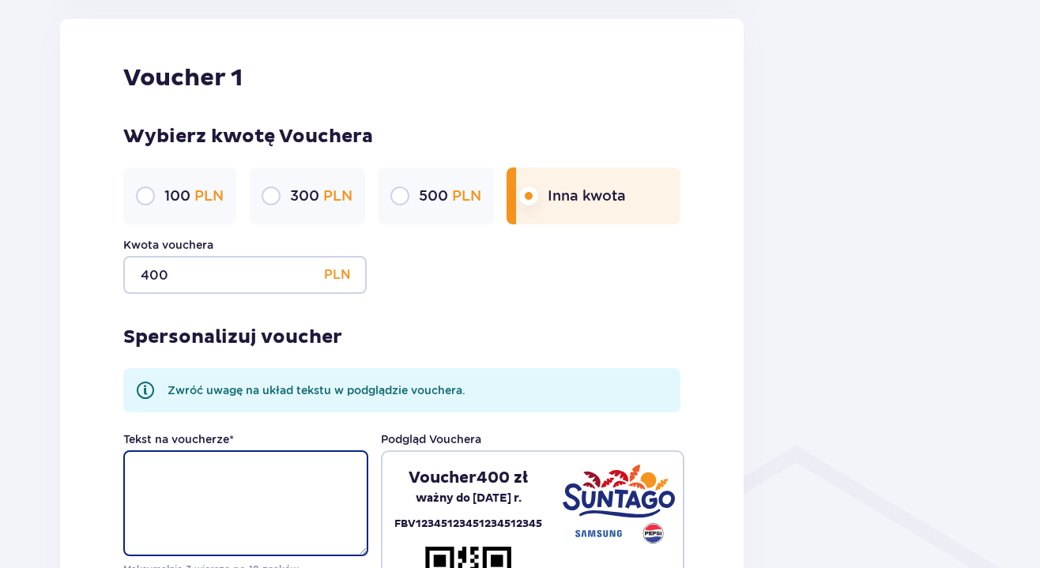
click at [235, 537] on textarea "Tekst na voucherze *" at bounding box center [245, 503] width 245 height 106
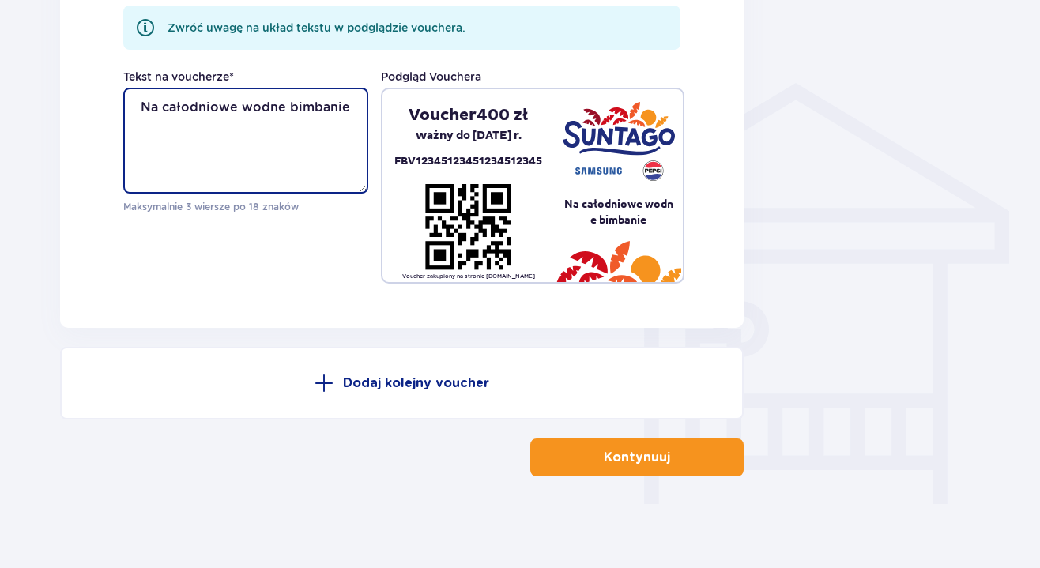
scroll to position [1176, 0]
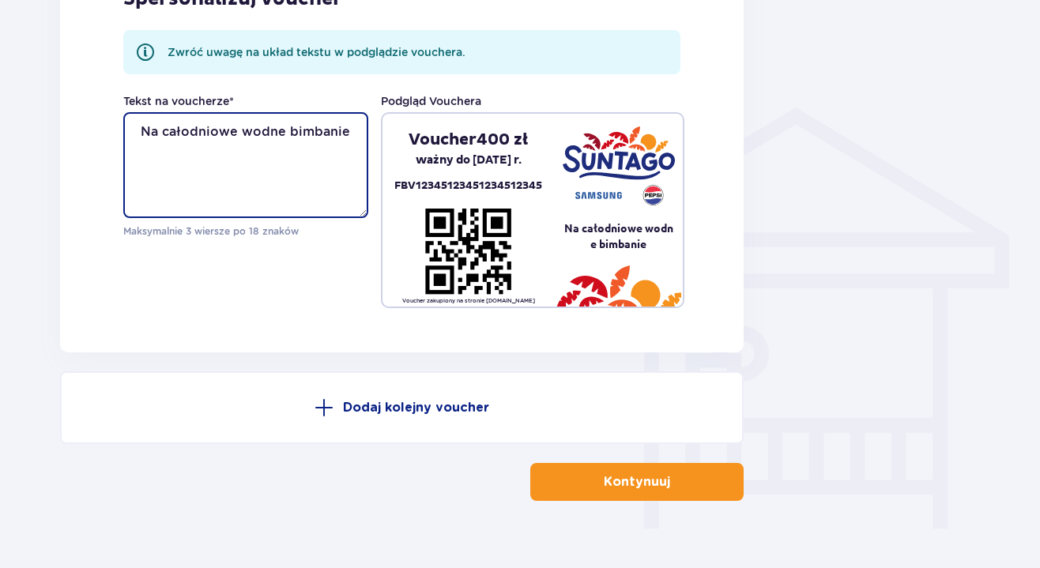
click at [239, 135] on textarea "Na całodniowe wodne bimbanie" at bounding box center [245, 165] width 245 height 106
click at [307, 156] on textarea "Na całodniowe wodne bimbanie" at bounding box center [245, 165] width 245 height 106
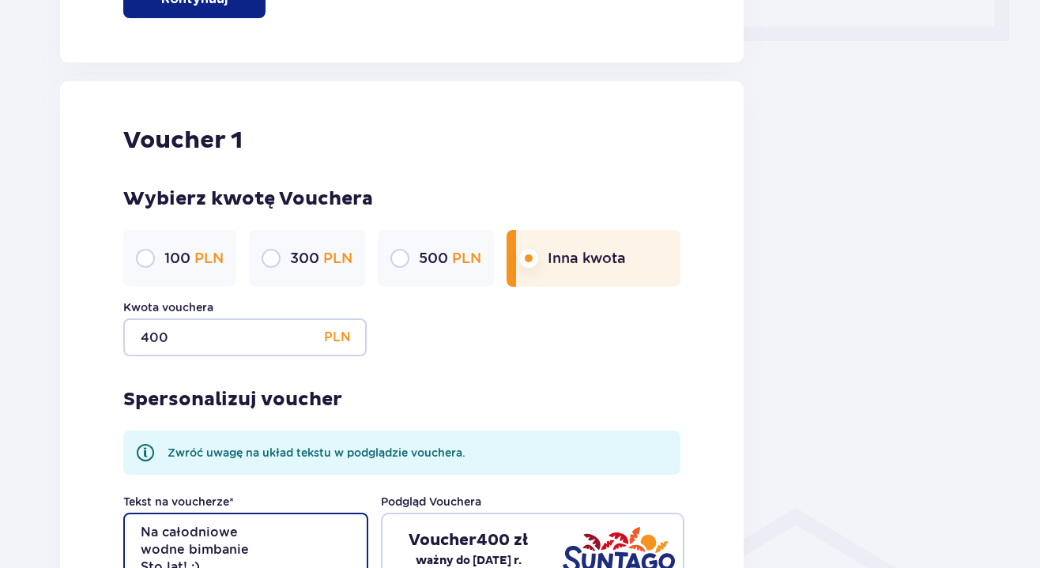
scroll to position [1203, 0]
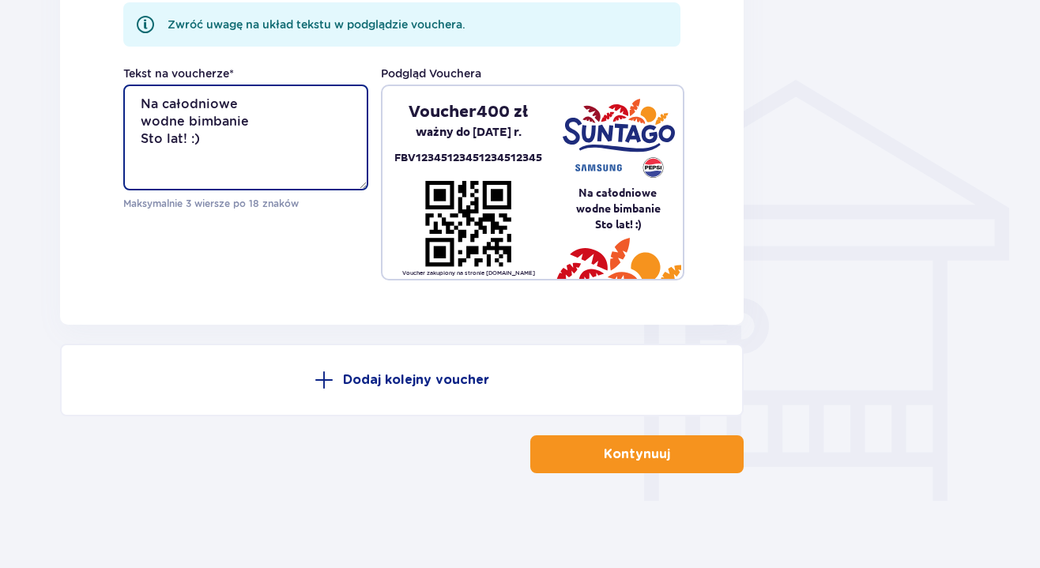
type textarea "Na całodniowe wodne bimbanie Sto lat! :)"
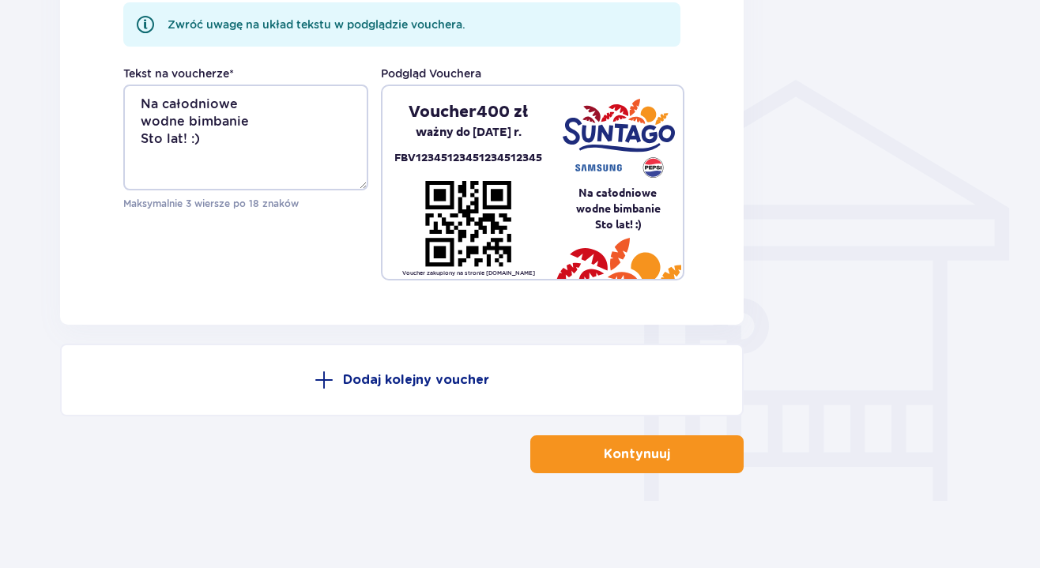
click at [626, 453] on p "Kontynuuj" at bounding box center [637, 454] width 66 height 17
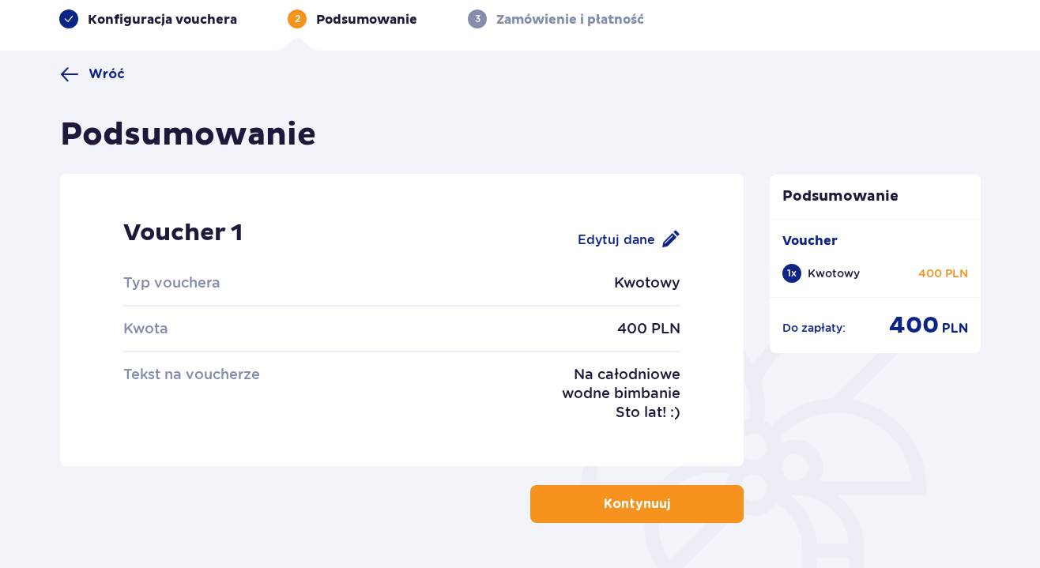
scroll to position [127, 0]
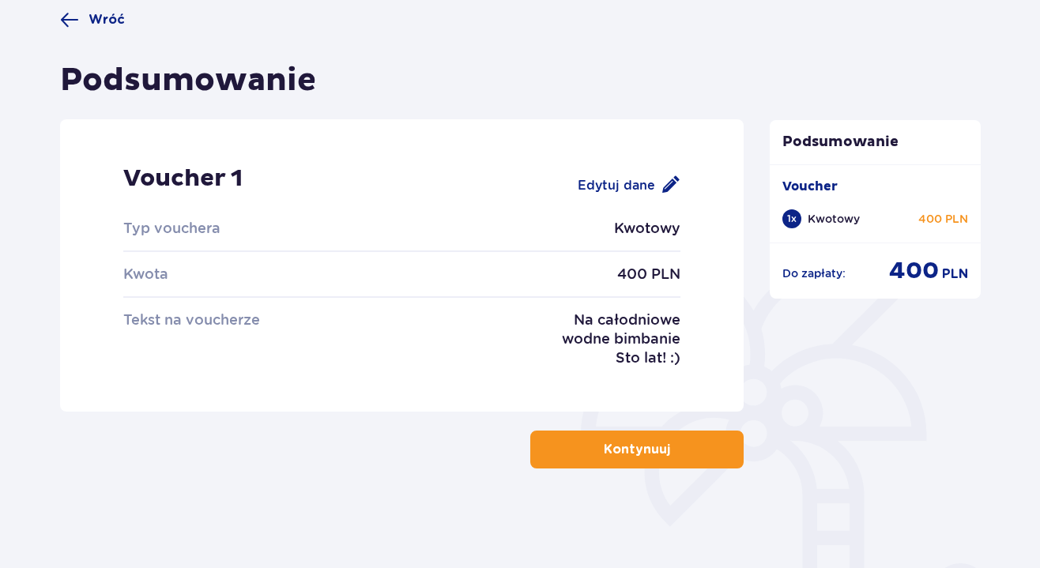
click at [649, 446] on p "Kontynuuj" at bounding box center [637, 449] width 66 height 17
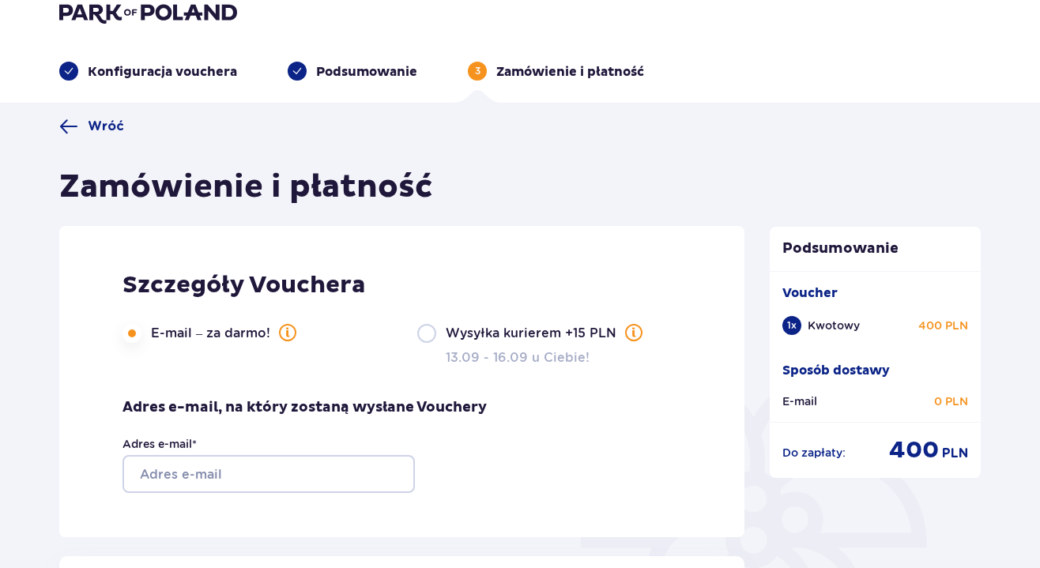
scroll to position [59, 0]
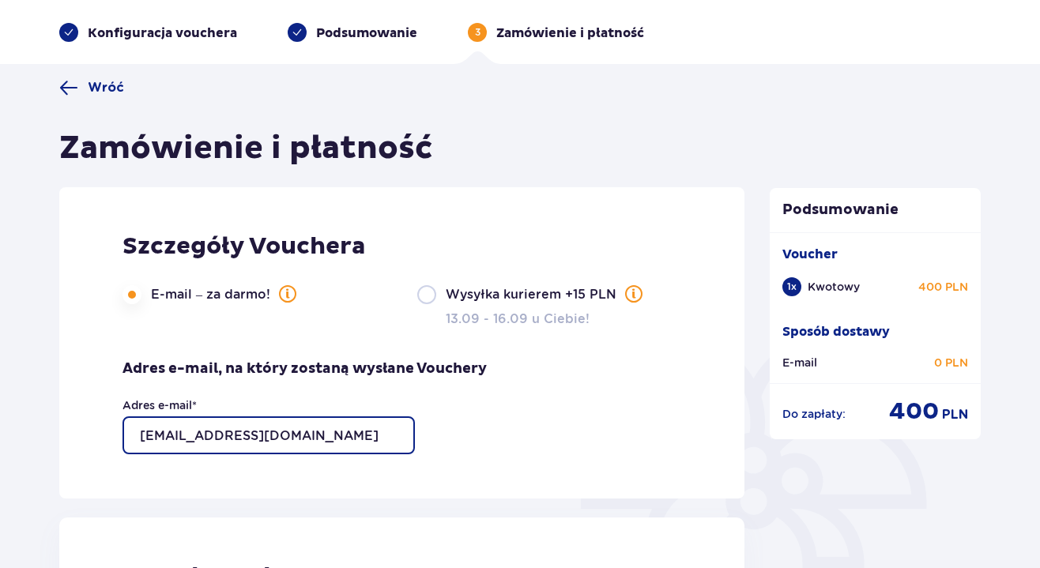
type input "[EMAIL_ADDRESS][DOMAIN_NAME]"
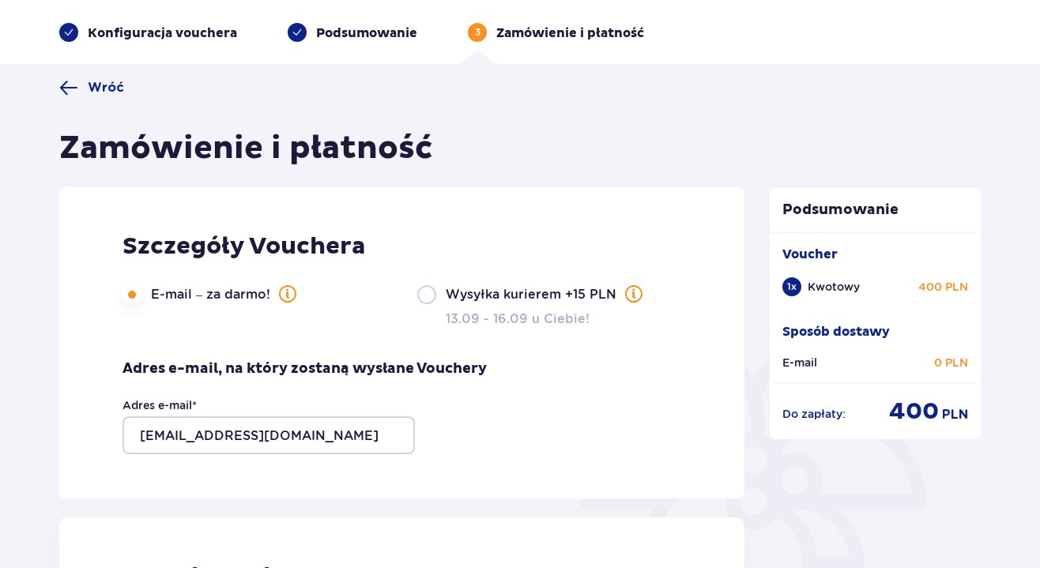
click at [247, 464] on div "Szczegóły Vouchera E-mail – za darmo! Wysyłka kurierem +15 PLN 13.09 - 16.09 u …" at bounding box center [401, 342] width 685 height 311
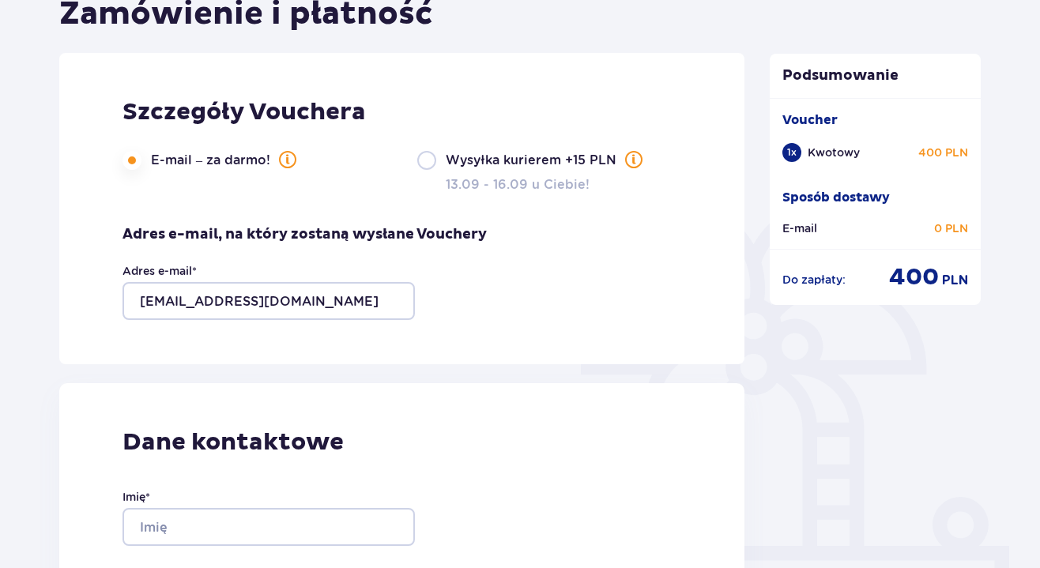
scroll to position [313, 0]
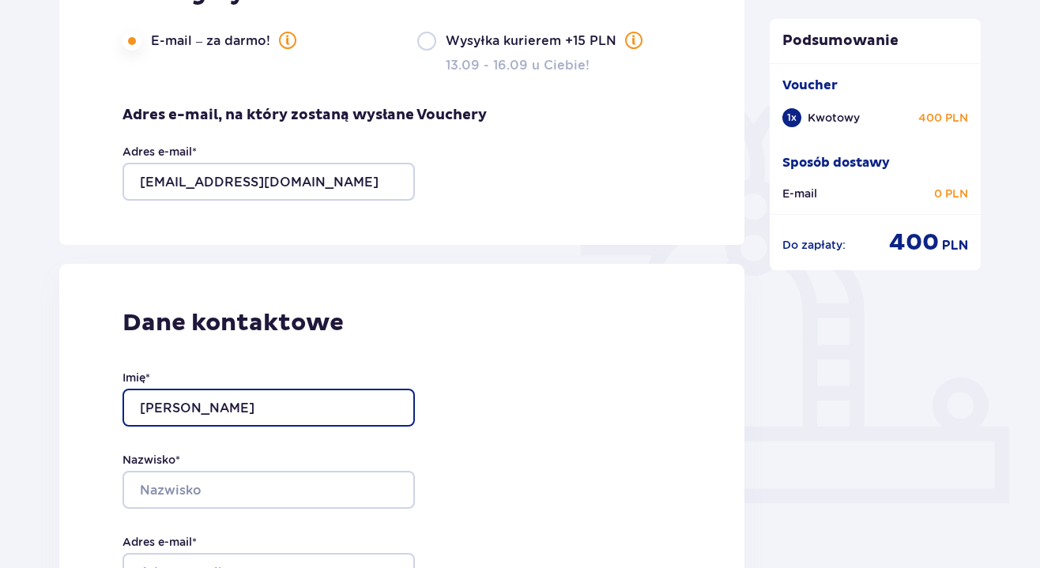
type input "Karol"
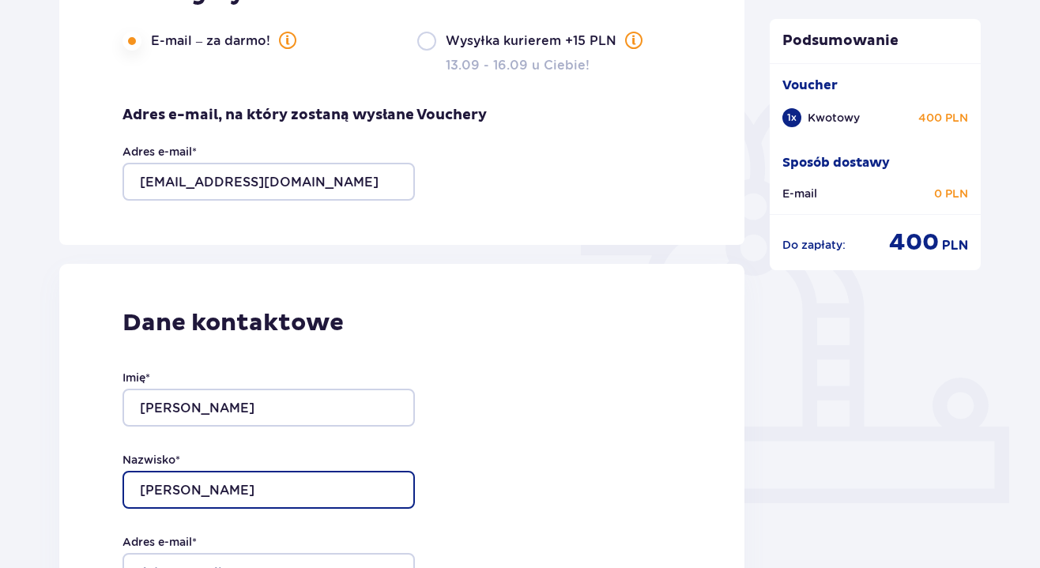
type input "Łapiński"
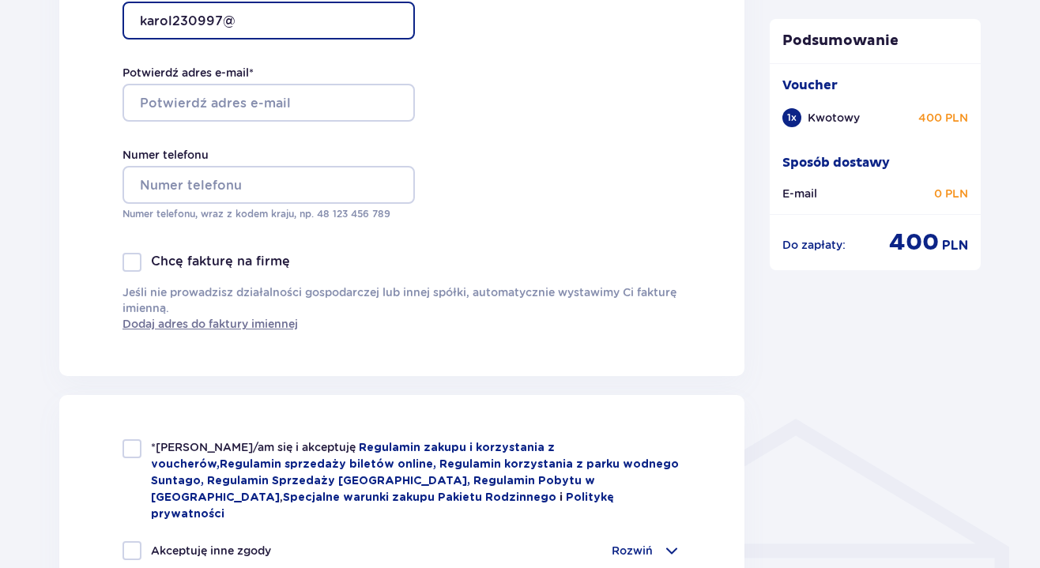
scroll to position [745, 0]
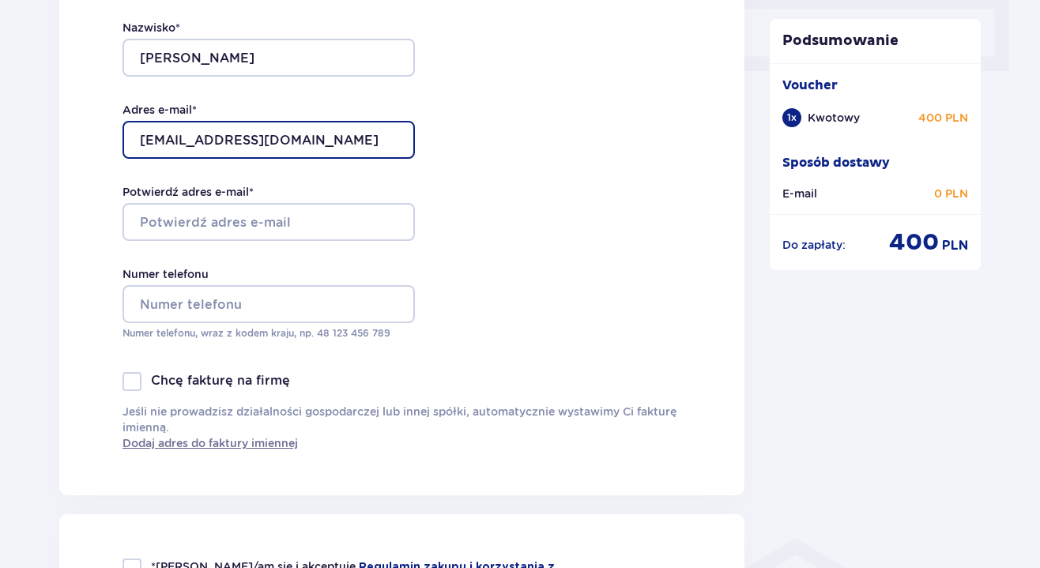
type input "[EMAIL_ADDRESS][DOMAIN_NAME]"
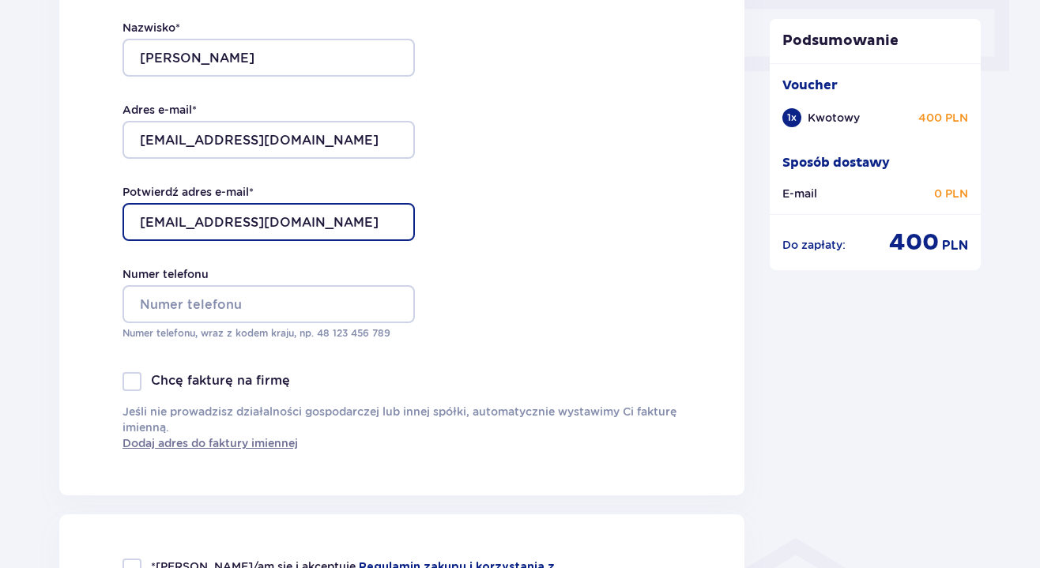
type input "[EMAIL_ADDRESS][DOMAIN_NAME]"
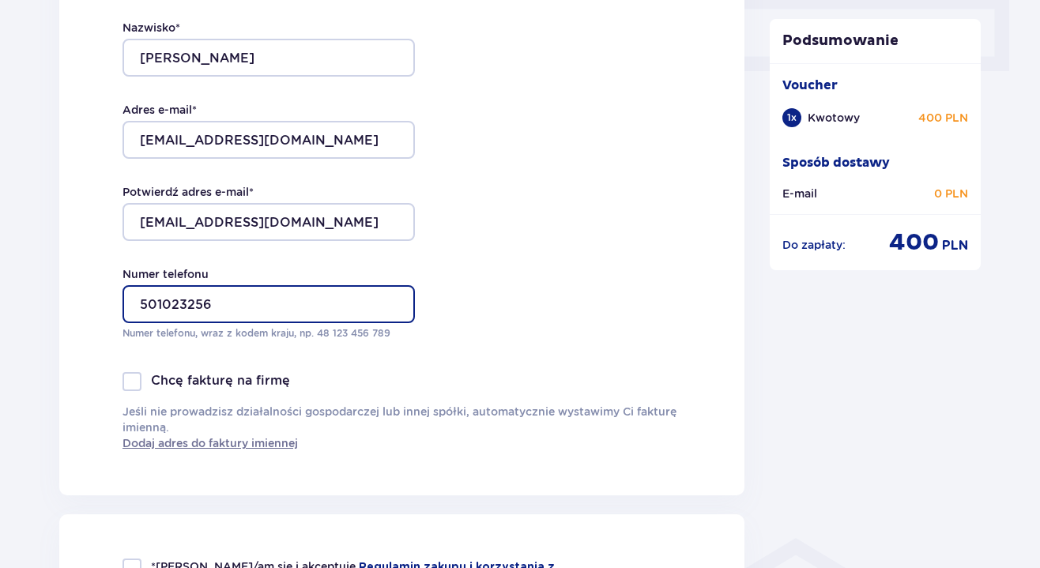
type input "501023256"
click at [505, 247] on div "Dane kontaktowe Imię * Karol Nazwisko * Łapiński Adres e-mail * karol230996@wp.…" at bounding box center [401, 164] width 685 height 664
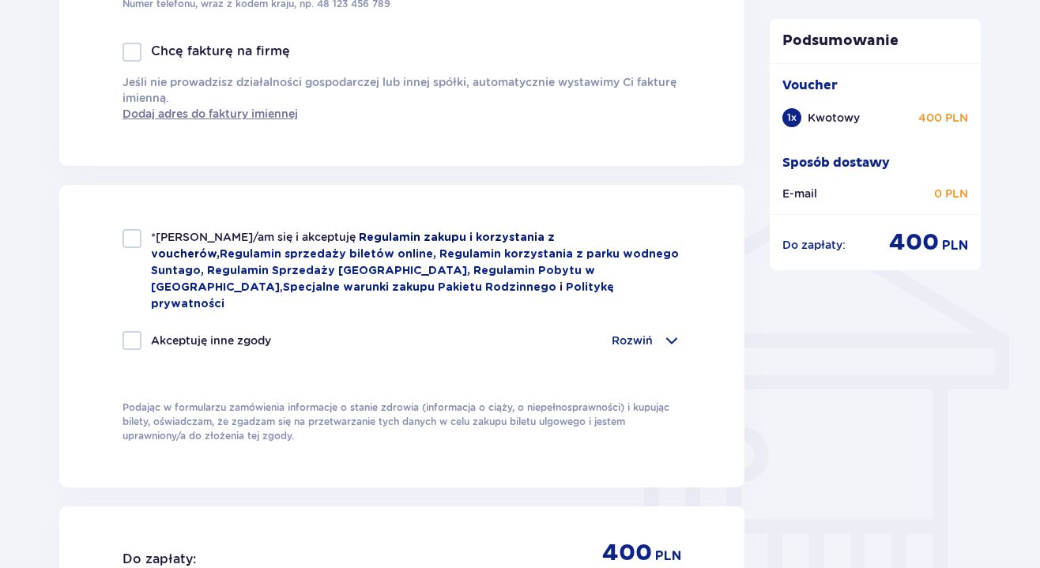
scroll to position [1105, 0]
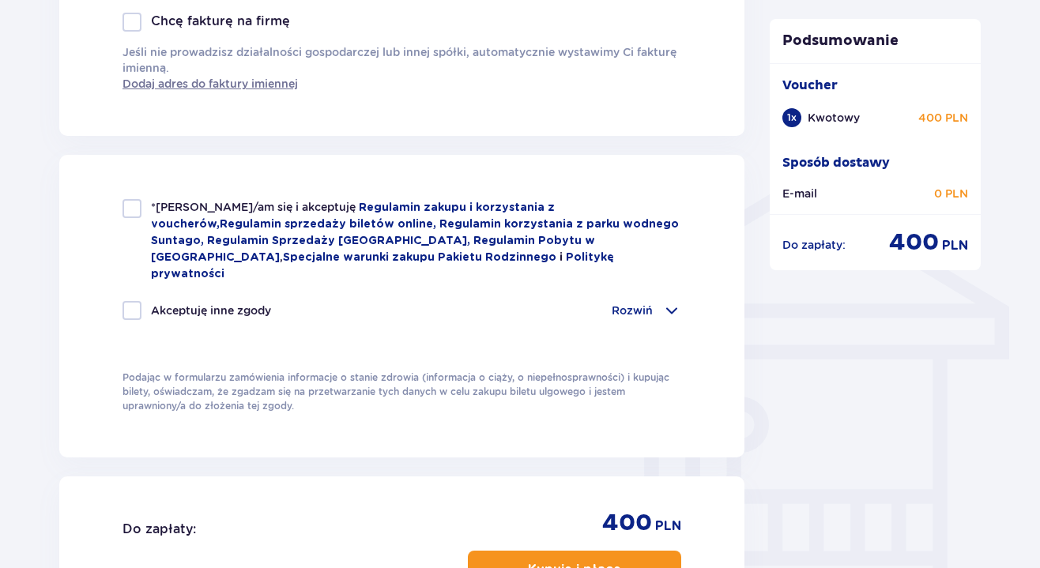
click at [130, 207] on div at bounding box center [131, 208] width 19 height 19
checkbox input "true"
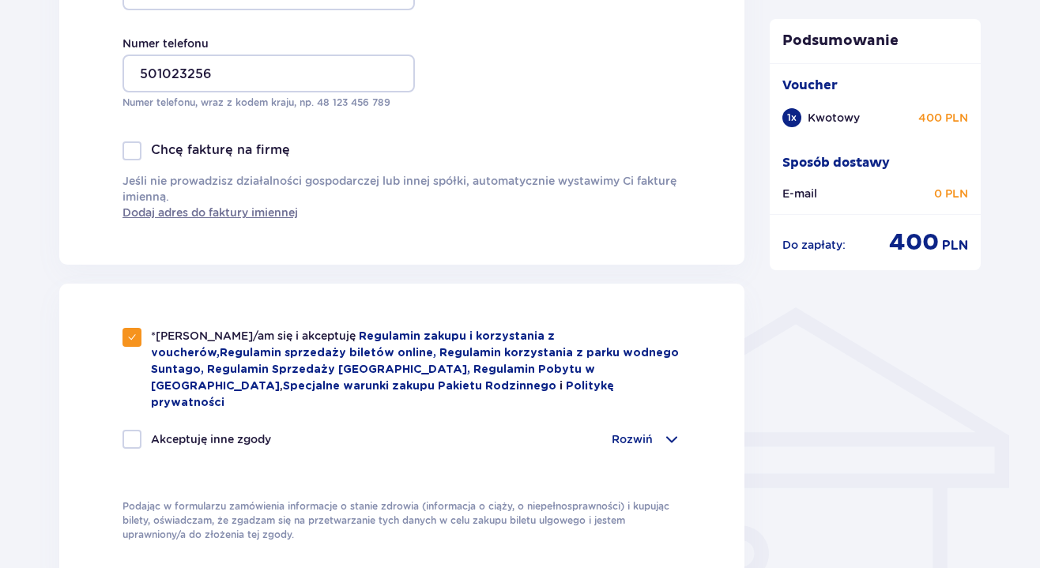
scroll to position [1341, 0]
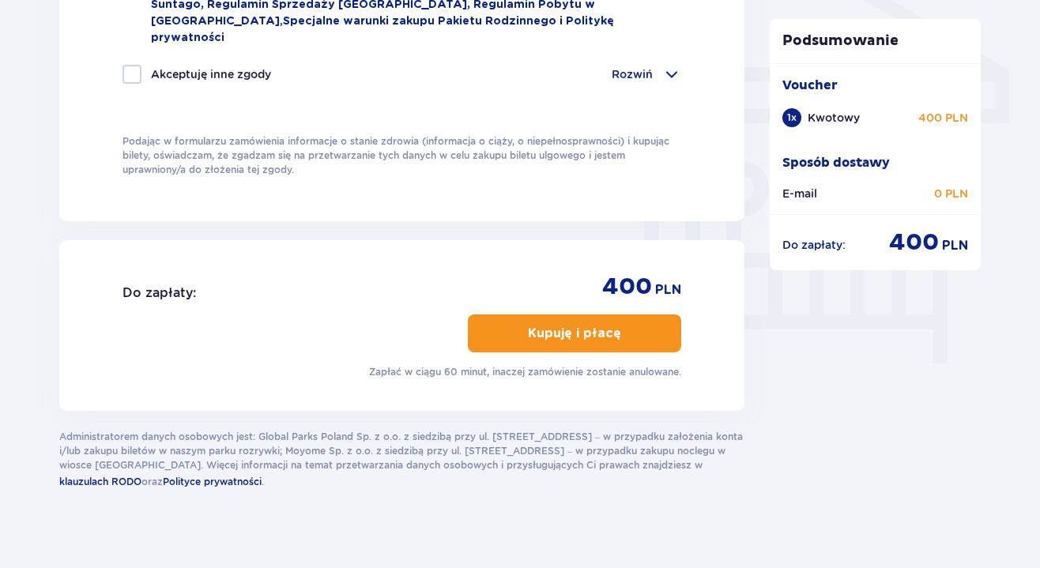
click at [555, 325] on p "Kupuję i płacę" at bounding box center [574, 333] width 93 height 17
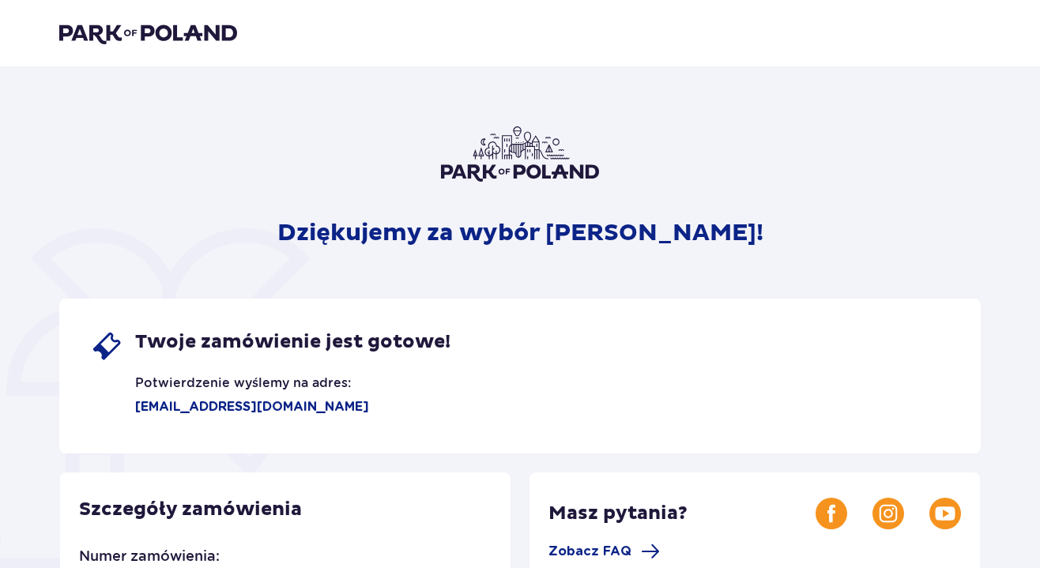
scroll to position [23, 0]
